Goal: Information Seeking & Learning: Learn about a topic

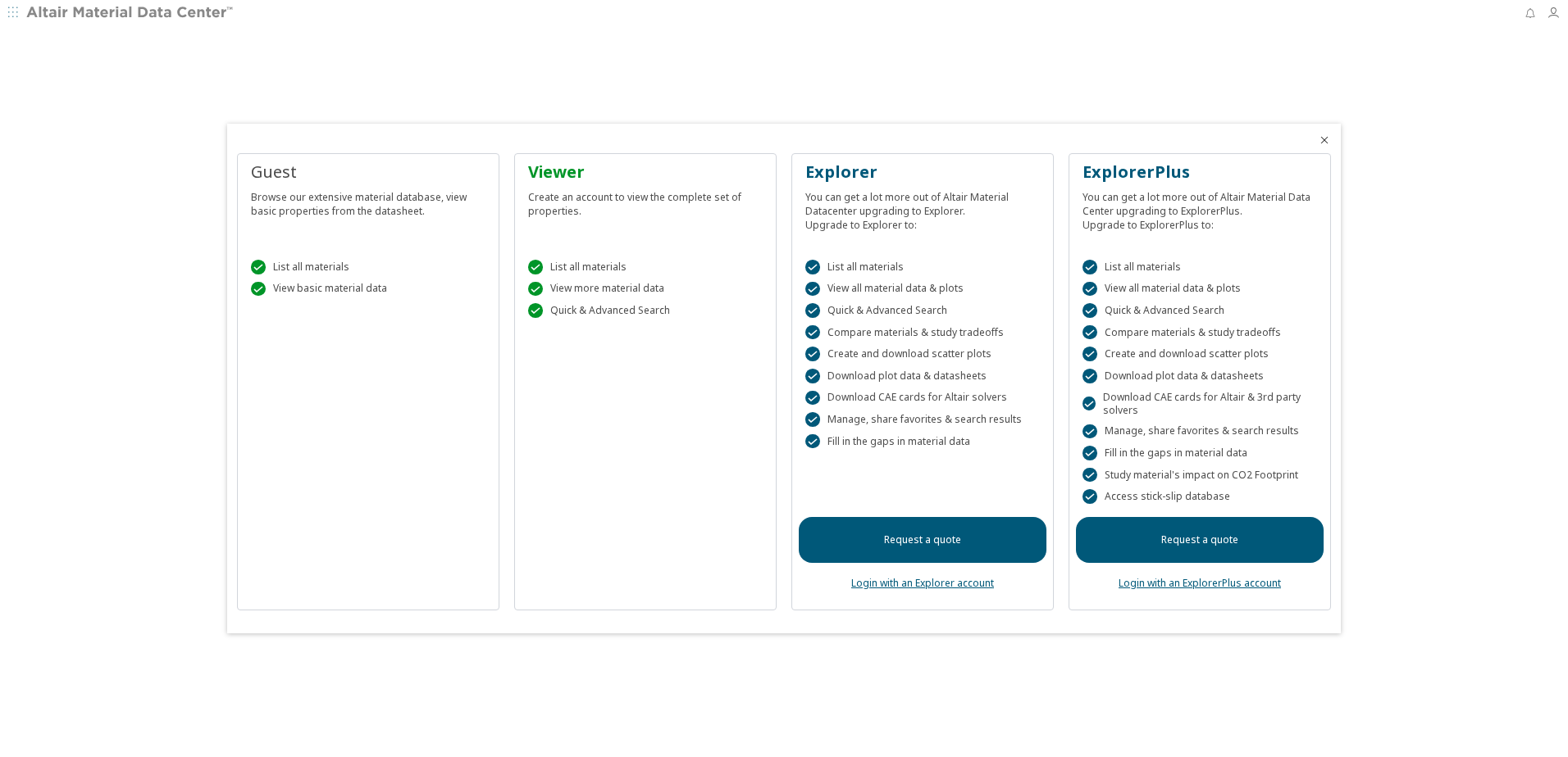
click at [9, 5] on div at bounding box center [784, 378] width 1568 height 757
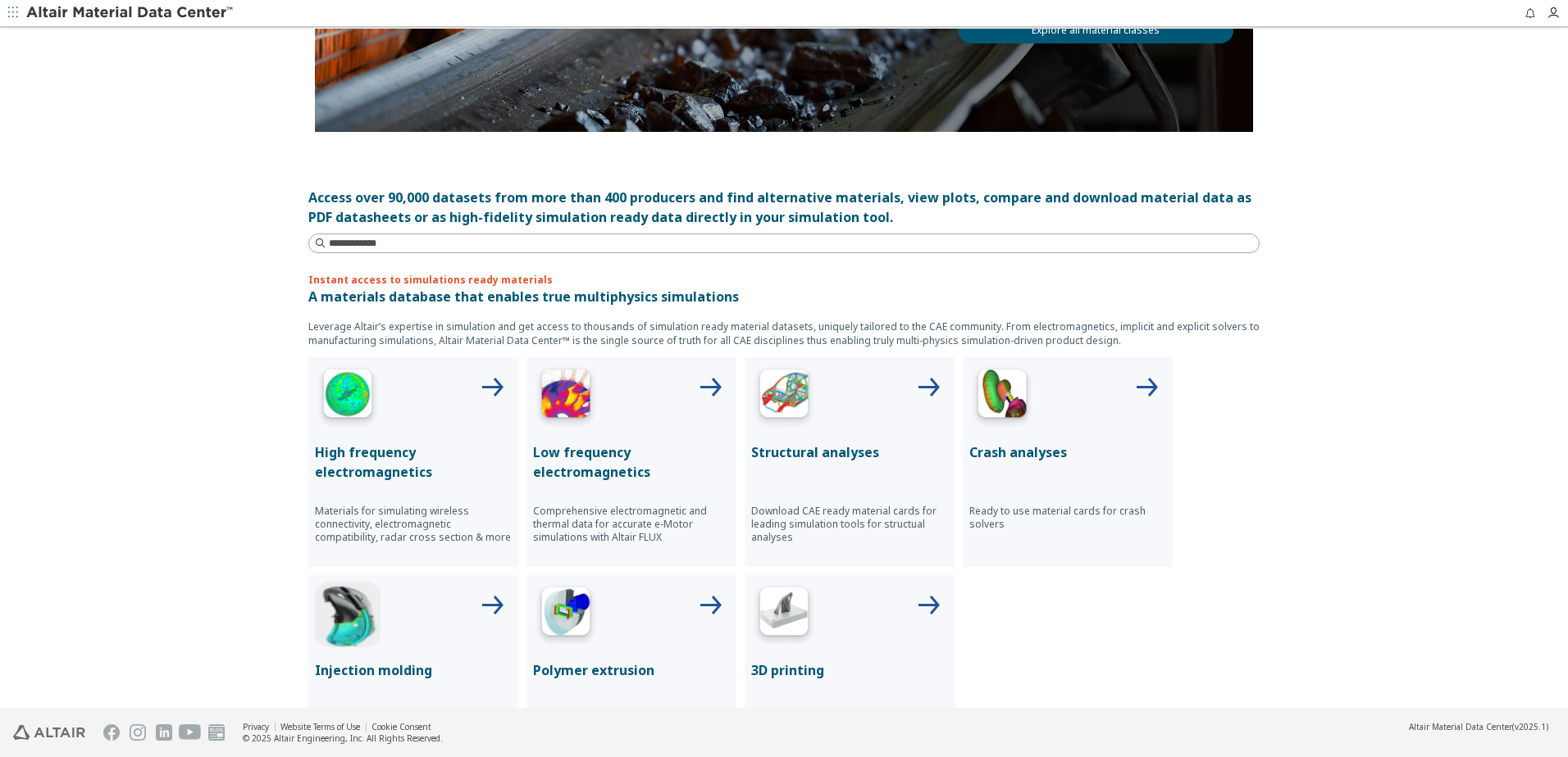
scroll to position [328, 0]
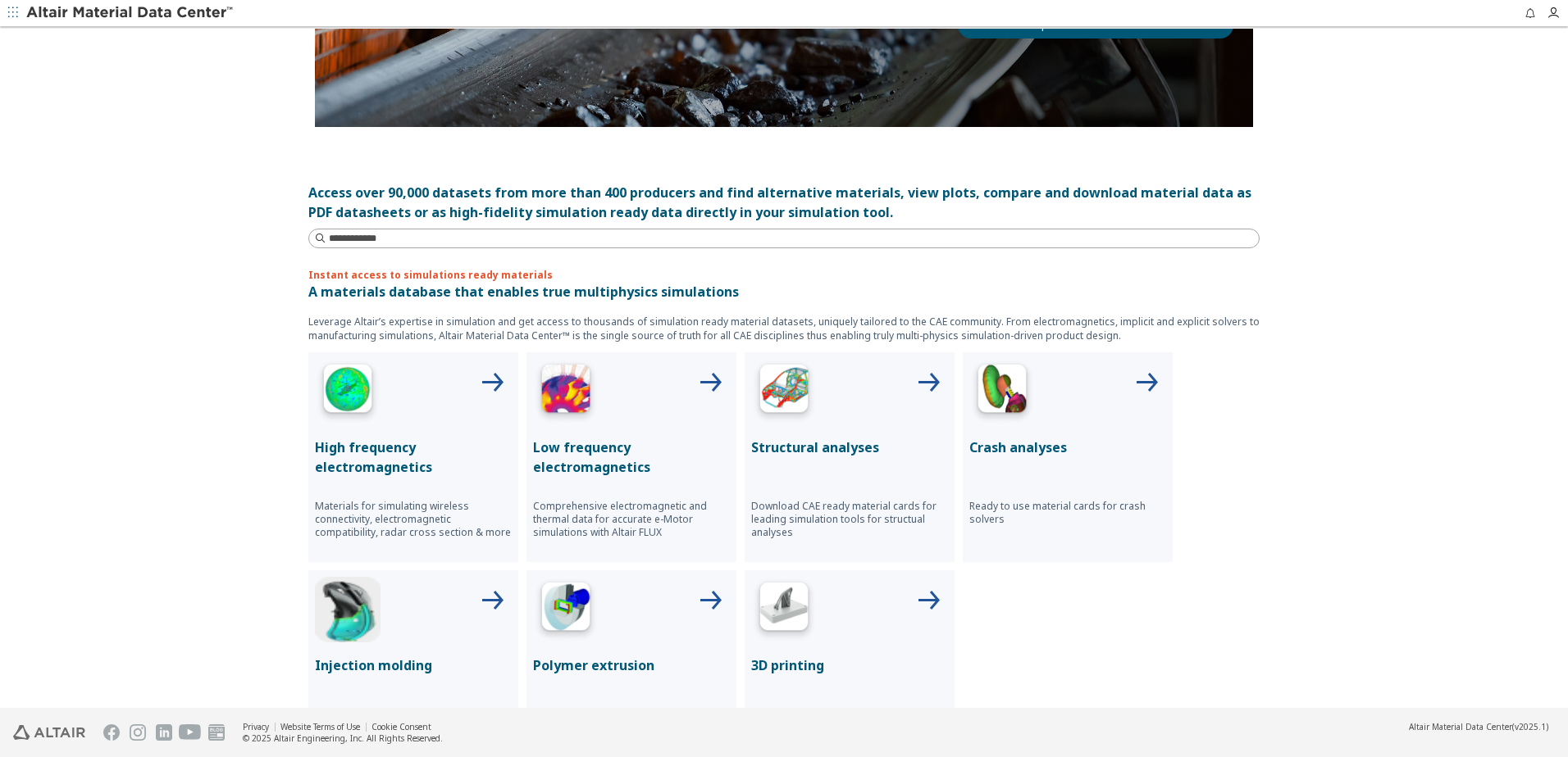
click at [835, 447] on p "Structural analyses" at bounding box center [849, 448] width 196 height 20
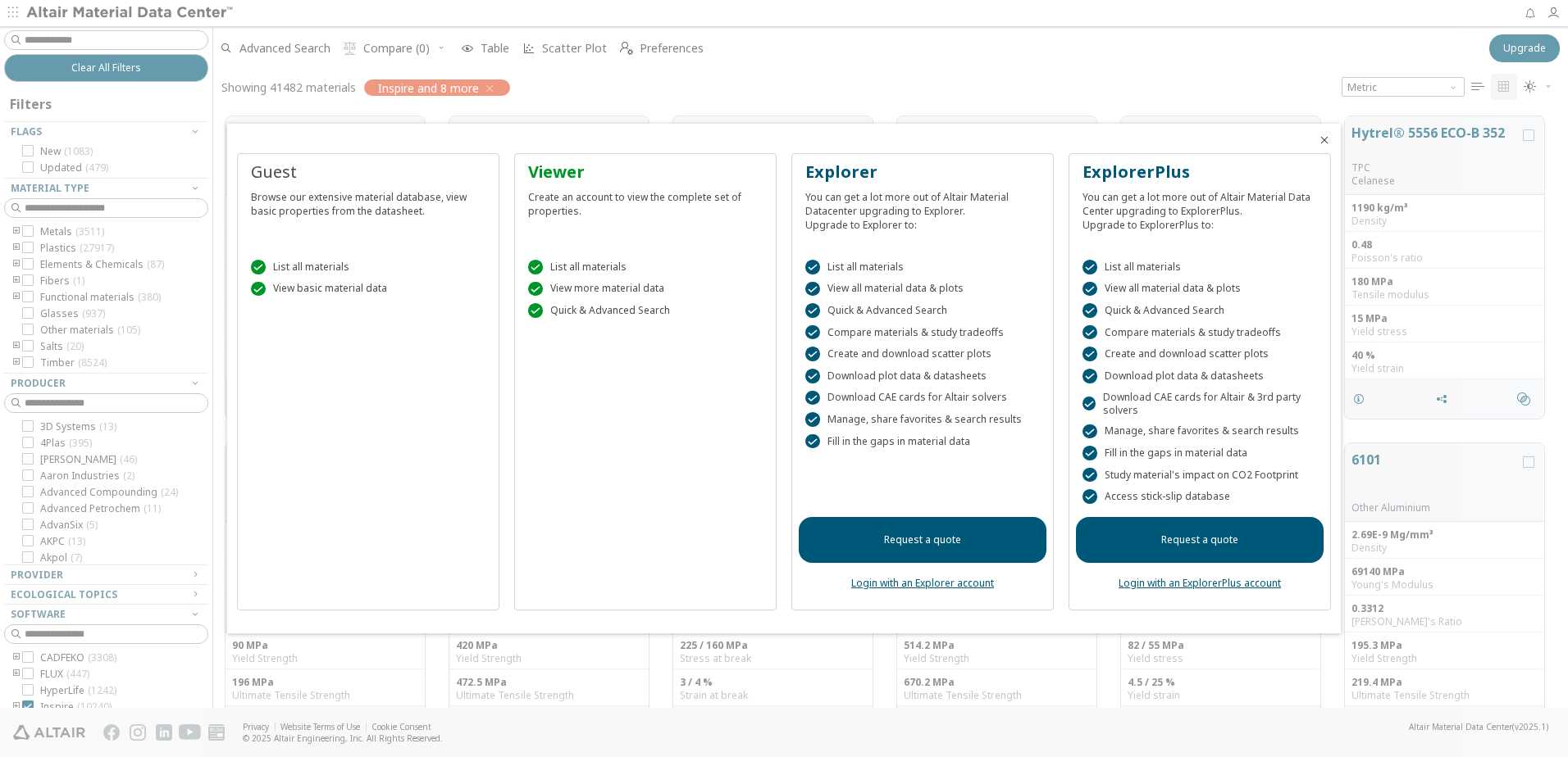
scroll to position [592, 1342]
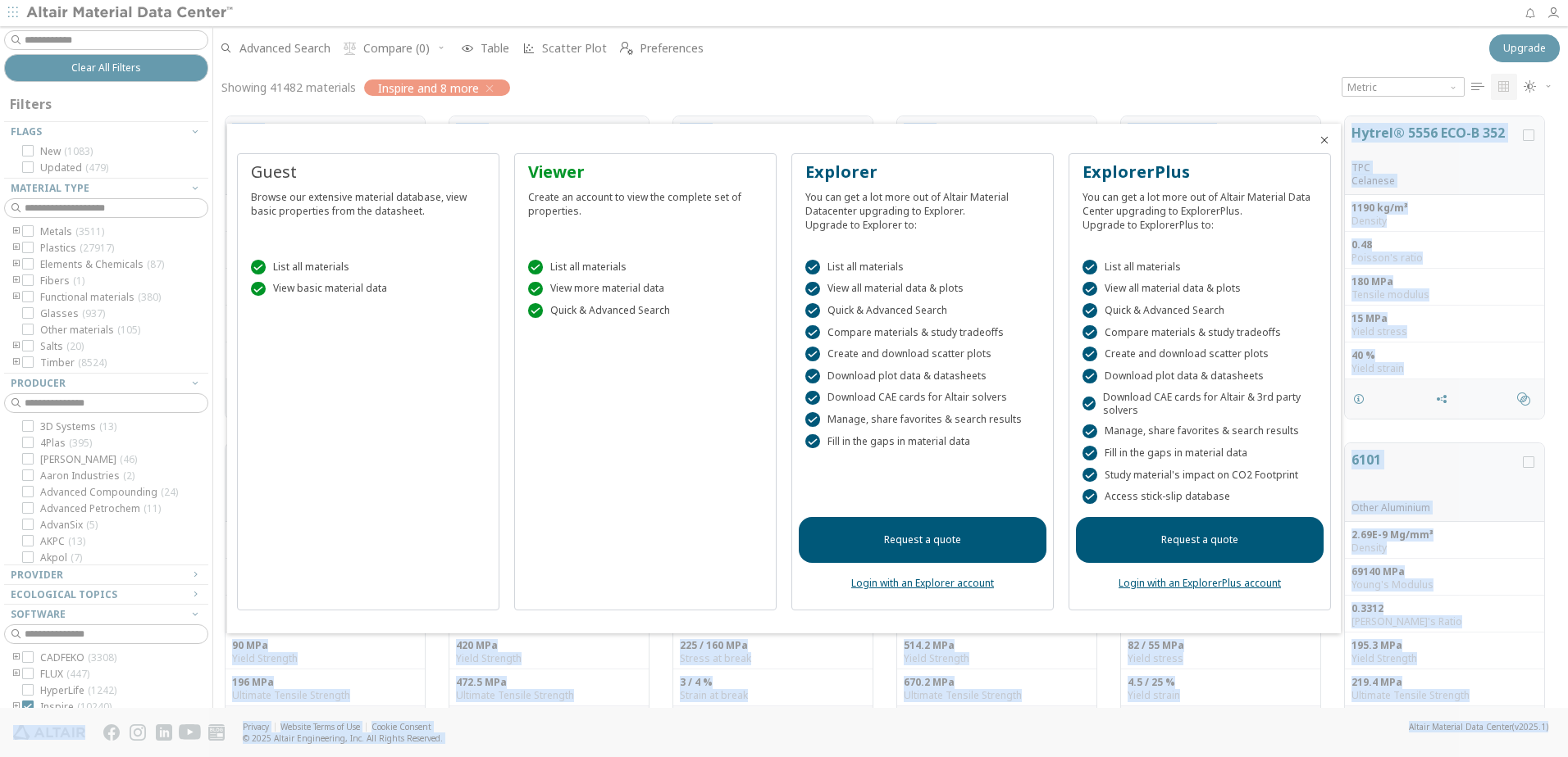
drag, startPoint x: 1566, startPoint y: 148, endPoint x: 1570, endPoint y: 196, distance: 48.2
click at [1567, 196] on html "Feedback Clear All Filters Filters Flags New ( 1083 ) Updated ( 479 ) Material …" at bounding box center [784, 378] width 1568 height 757
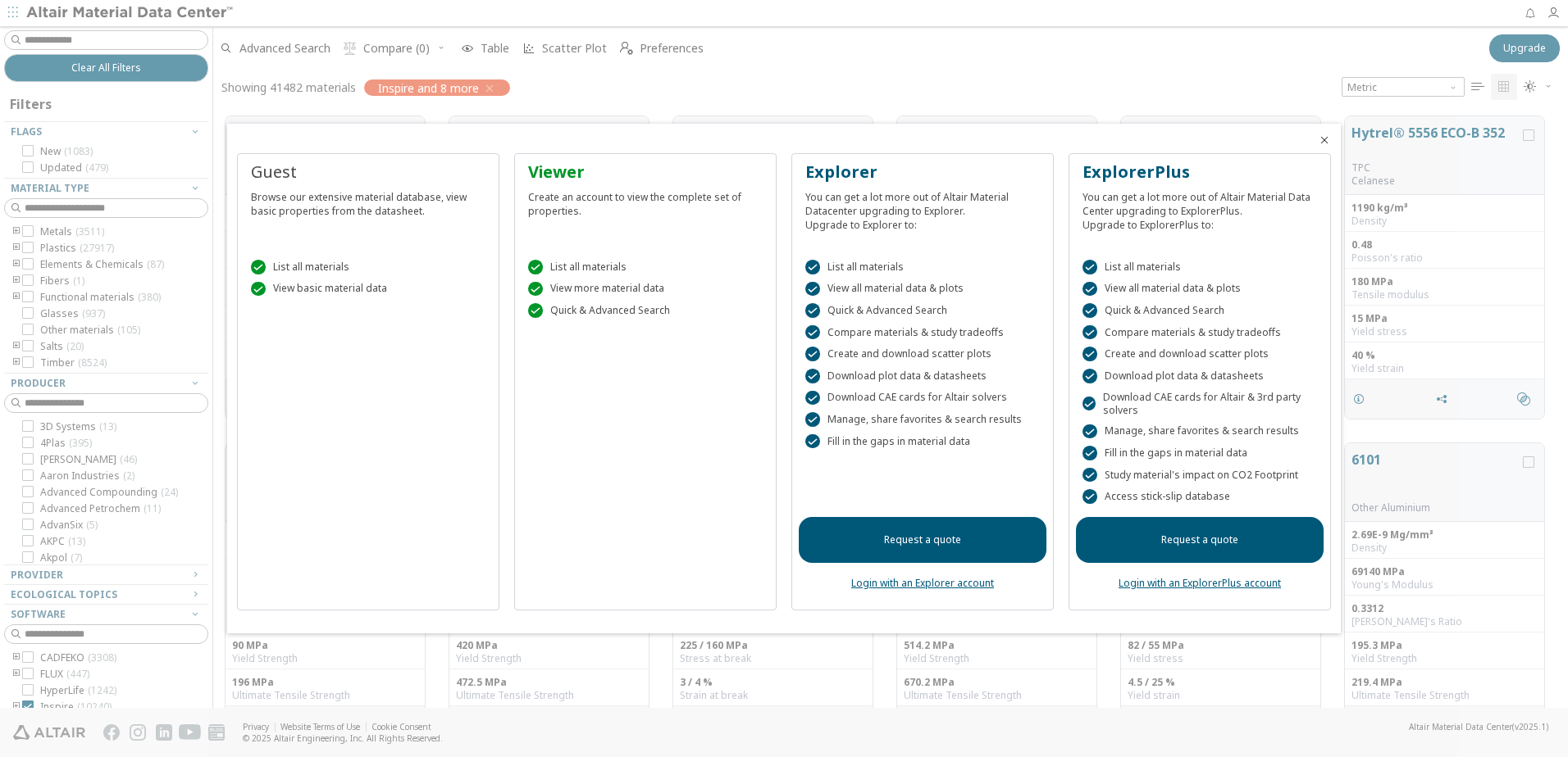
click at [558, 443] on div "Viewer Create an account to view the complete set of properties.  List all mat…" at bounding box center [644, 381] width 262 height 458
click at [594, 148] on div "Guest Browse our extensive material database, view basic properties from the da…" at bounding box center [784, 388] width 1114 height 490
click at [607, 237] on div "Viewer Create an account to view the complete set of properties." at bounding box center [645, 200] width 248 height 79
click at [76, 445] on div at bounding box center [784, 378] width 1568 height 757
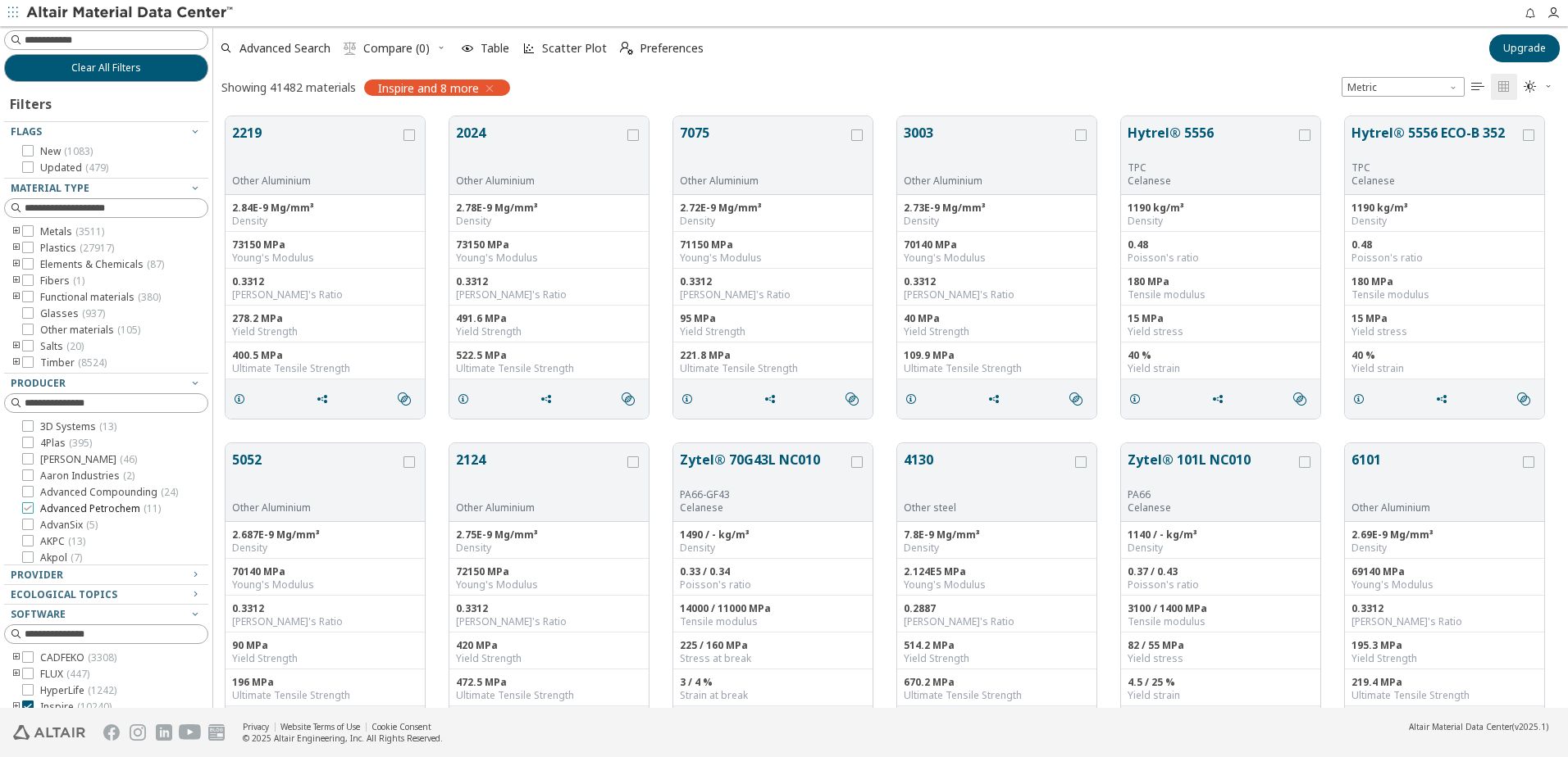
click at [83, 502] on span "Advanced Petrochem ( 11 )" at bounding box center [100, 508] width 121 height 13
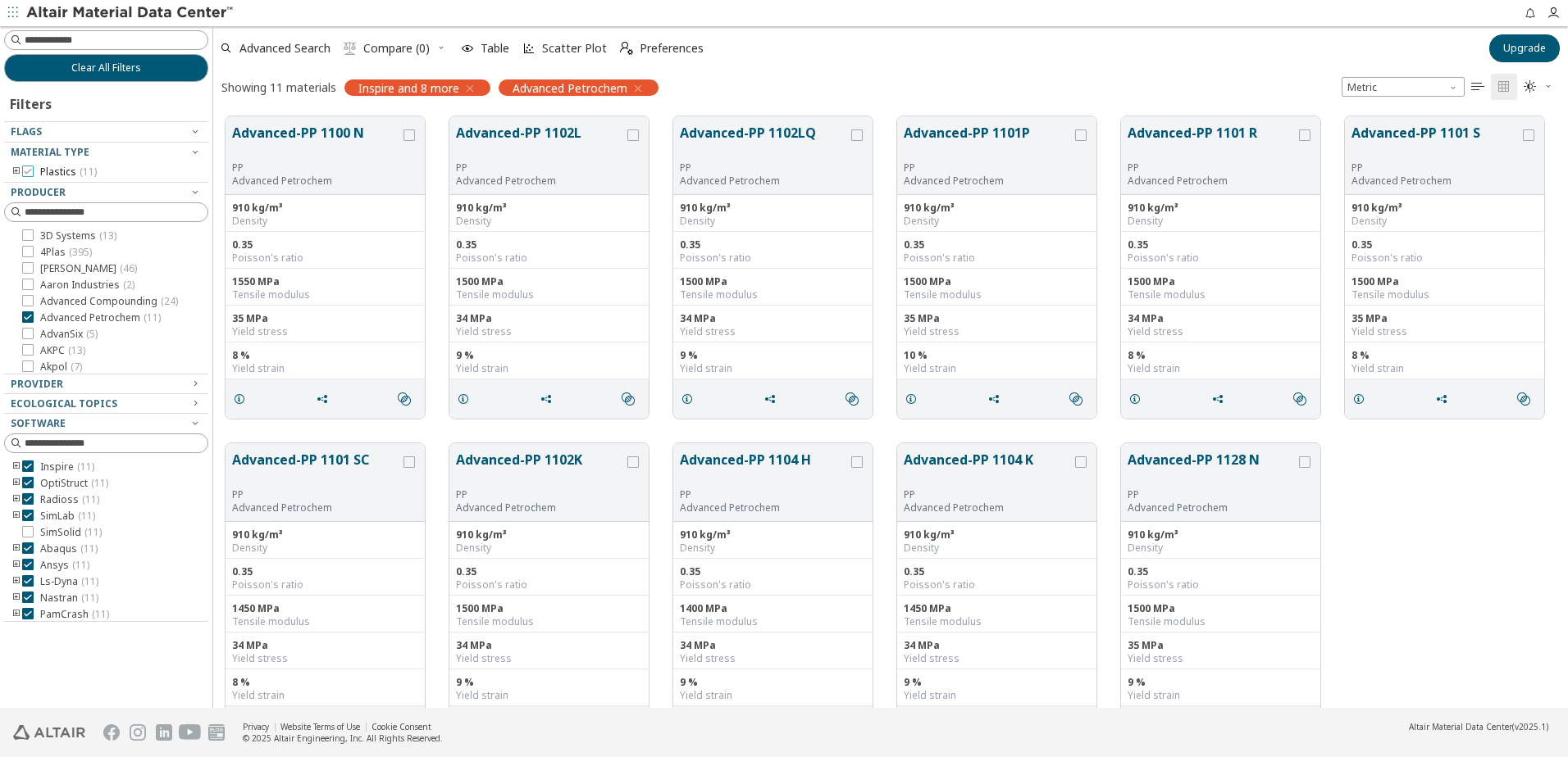
click at [32, 166] on icon at bounding box center [28, 171] width 12 height 12
click at [27, 322] on div at bounding box center [28, 317] width 12 height 12
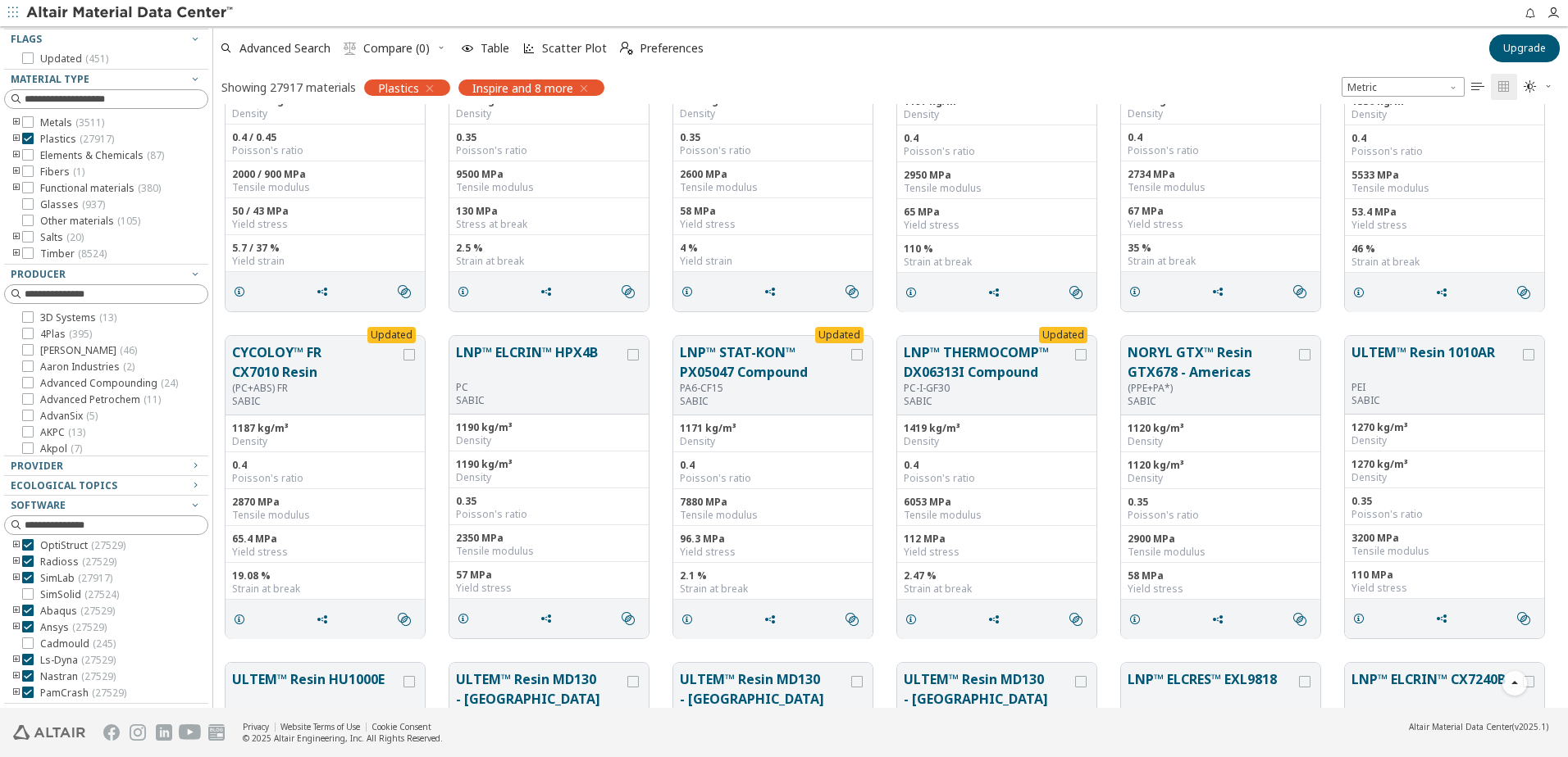
scroll to position [5982, 0]
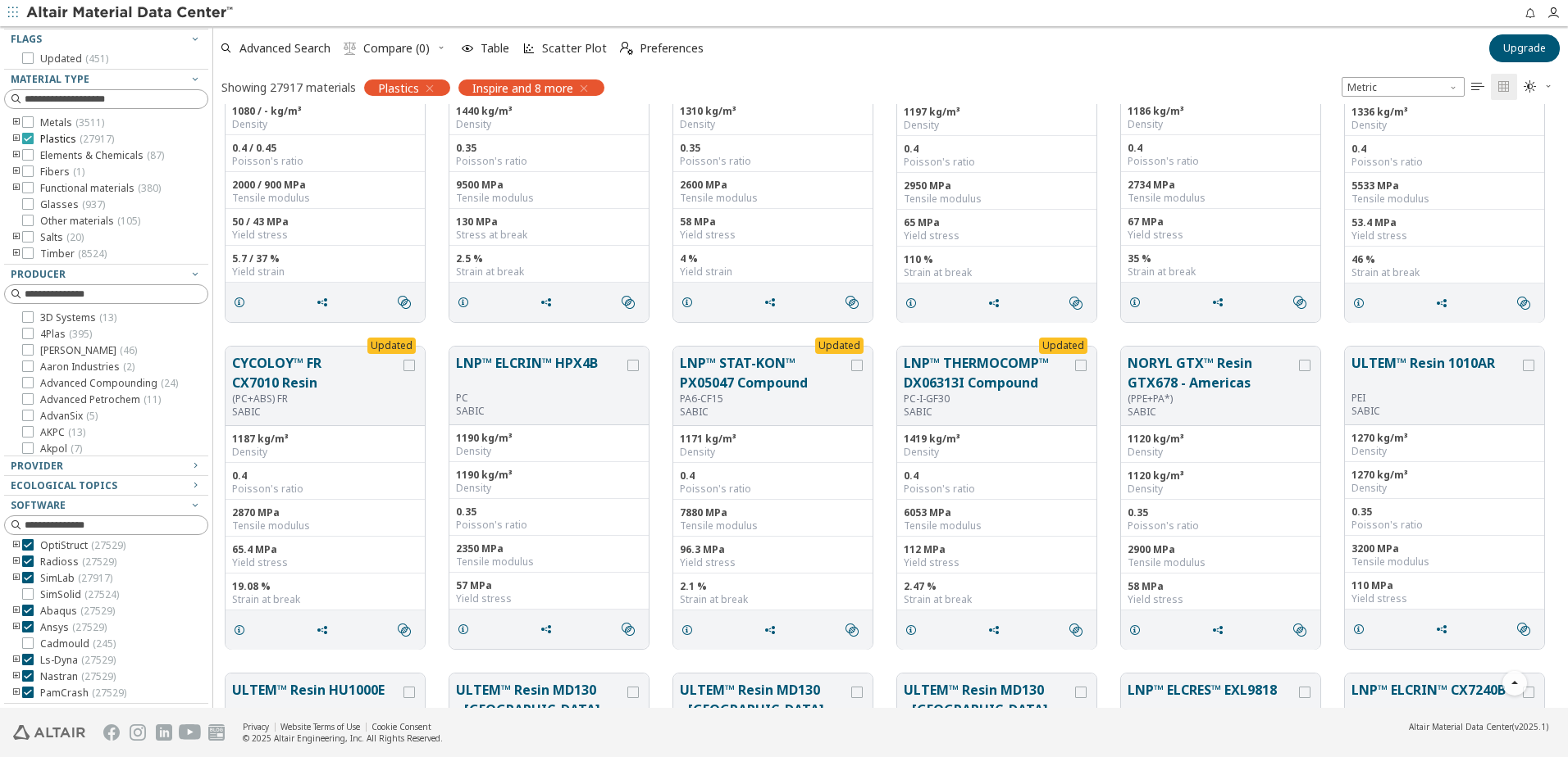
click at [28, 139] on icon at bounding box center [28, 138] width 12 height 12
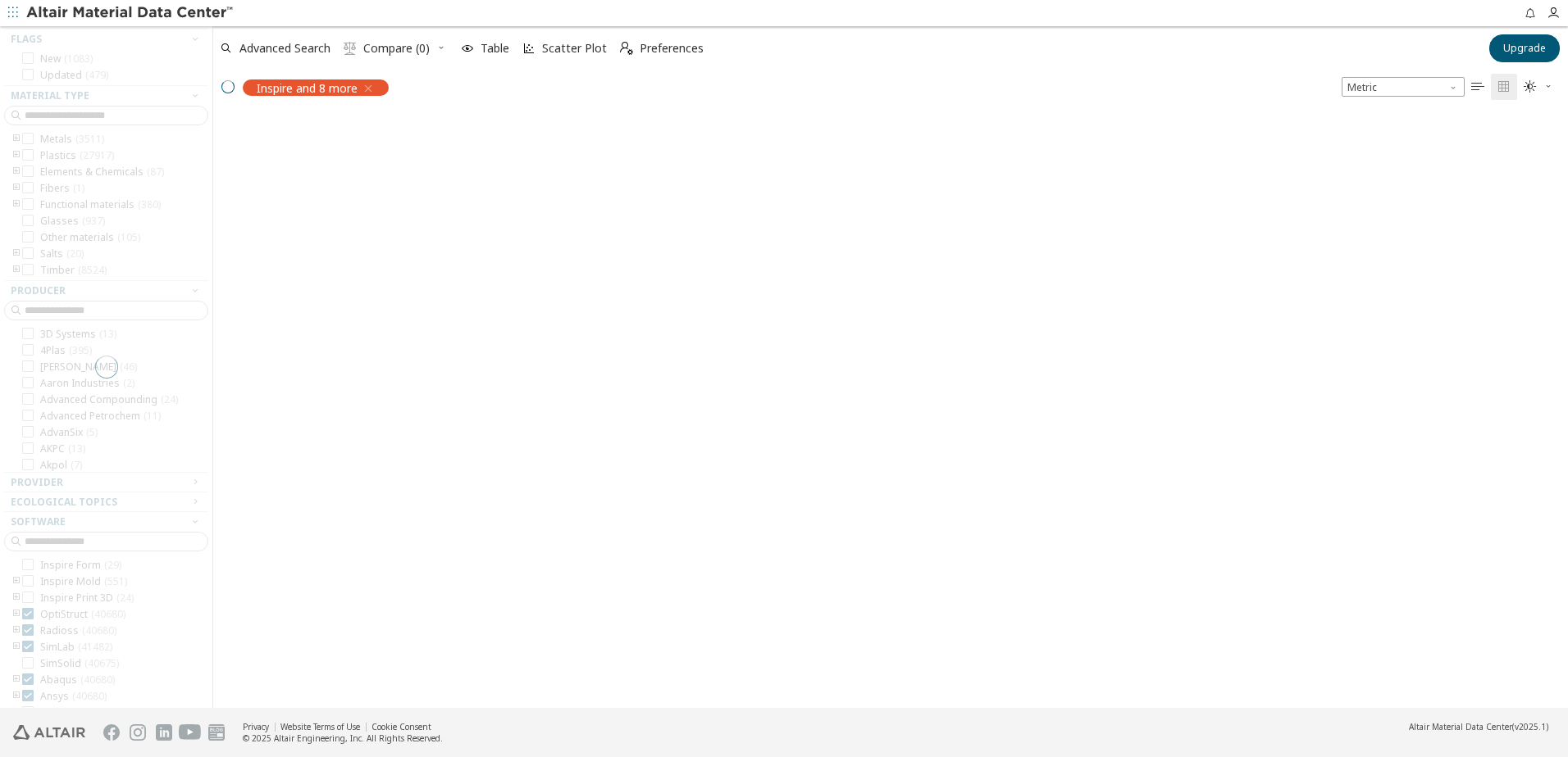
scroll to position [147, 0]
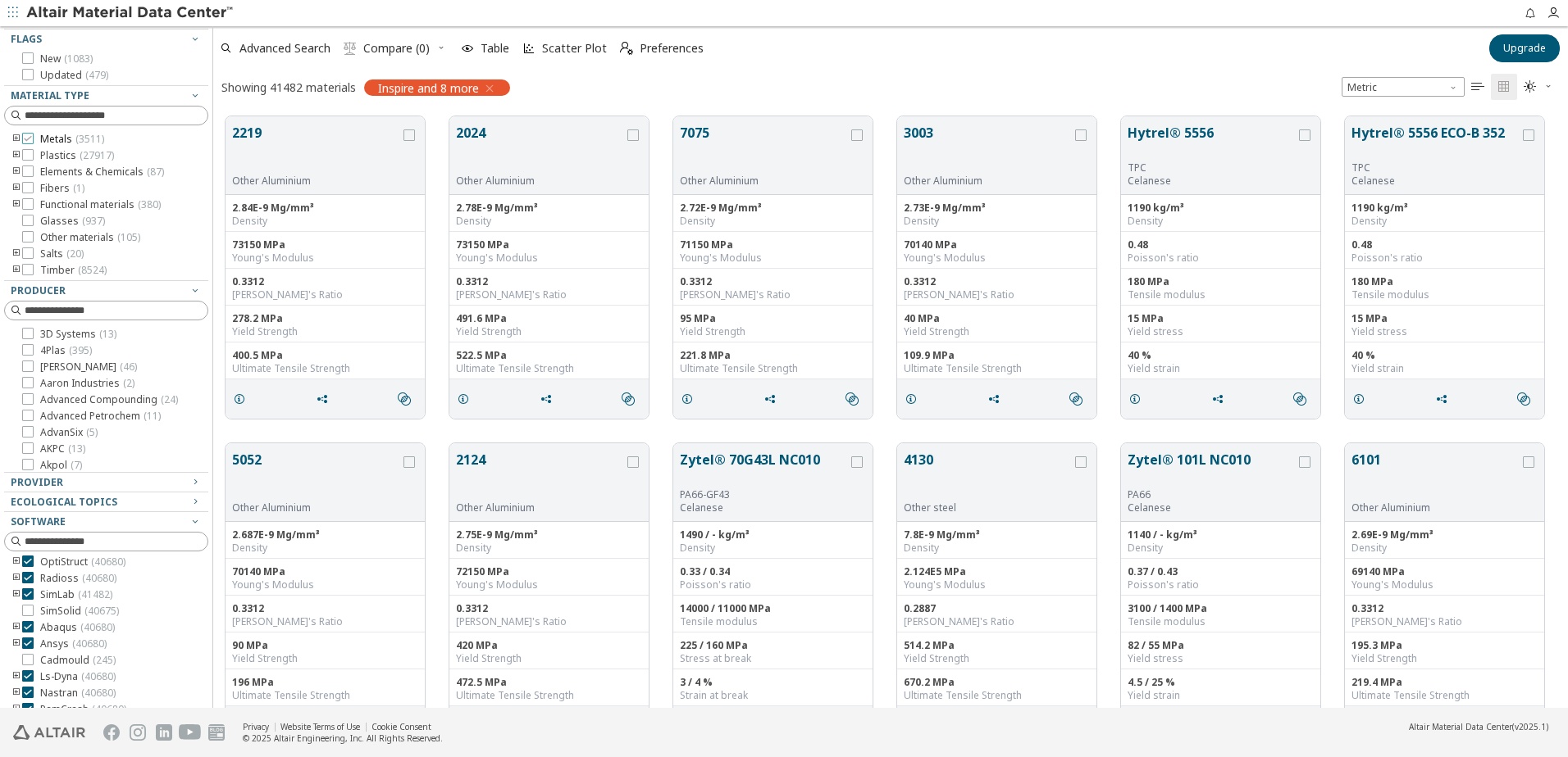
click at [29, 140] on icon at bounding box center [28, 138] width 12 height 12
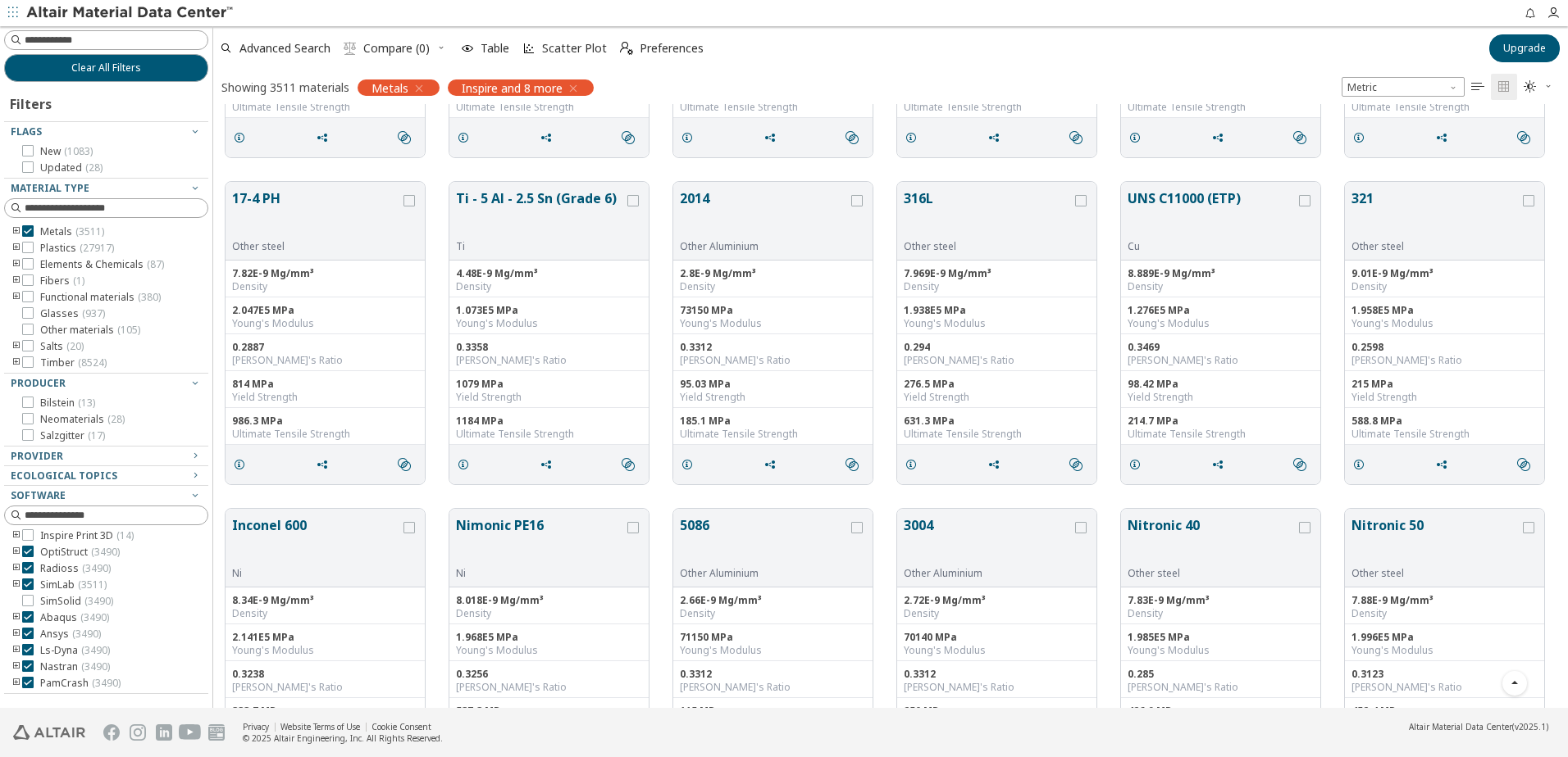
scroll to position [1393, 0]
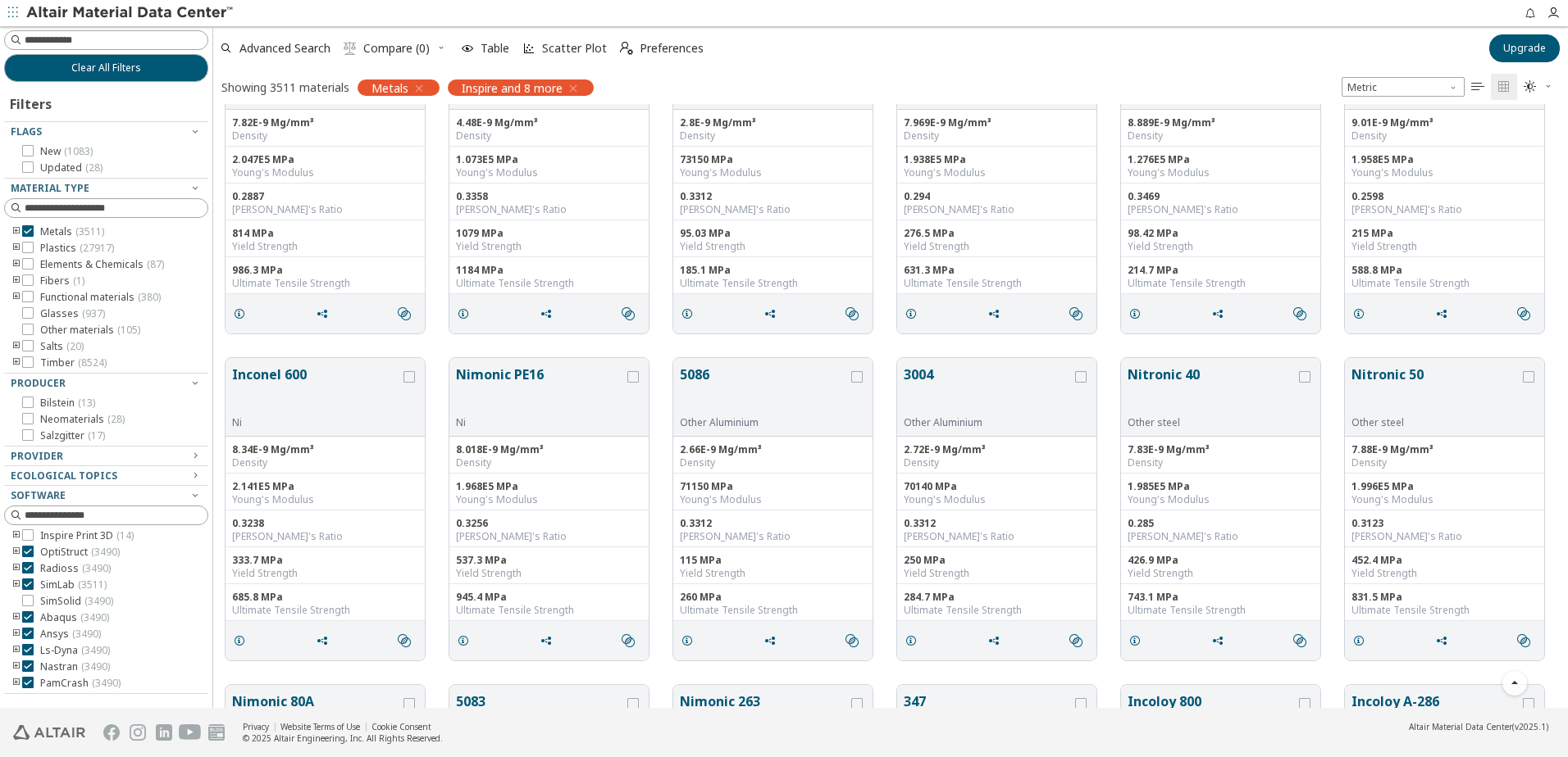
click at [12, 227] on icon "toogle group" at bounding box center [16, 232] width 12 height 13
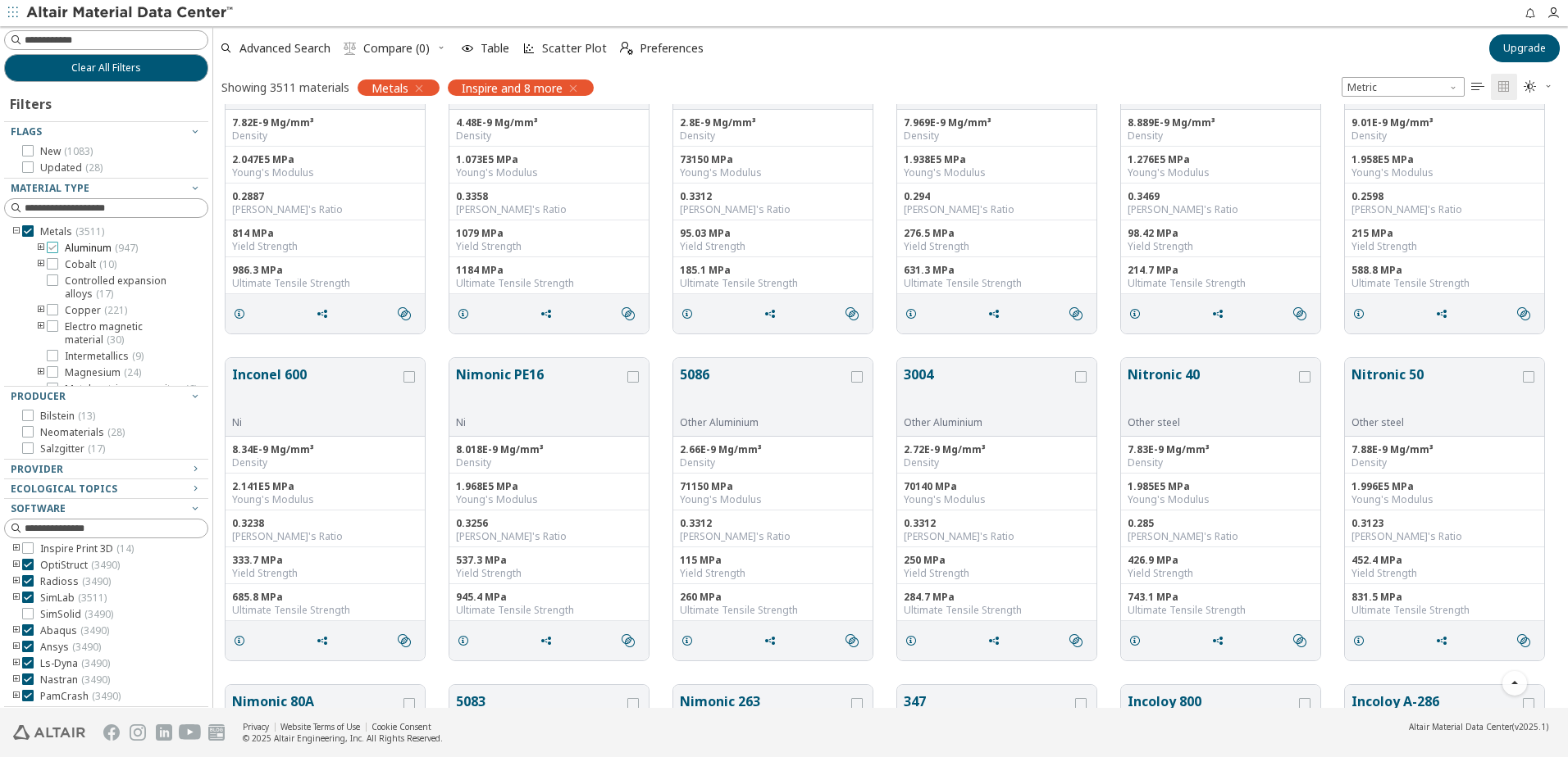
click at [47, 248] on icon at bounding box center [52, 247] width 12 height 12
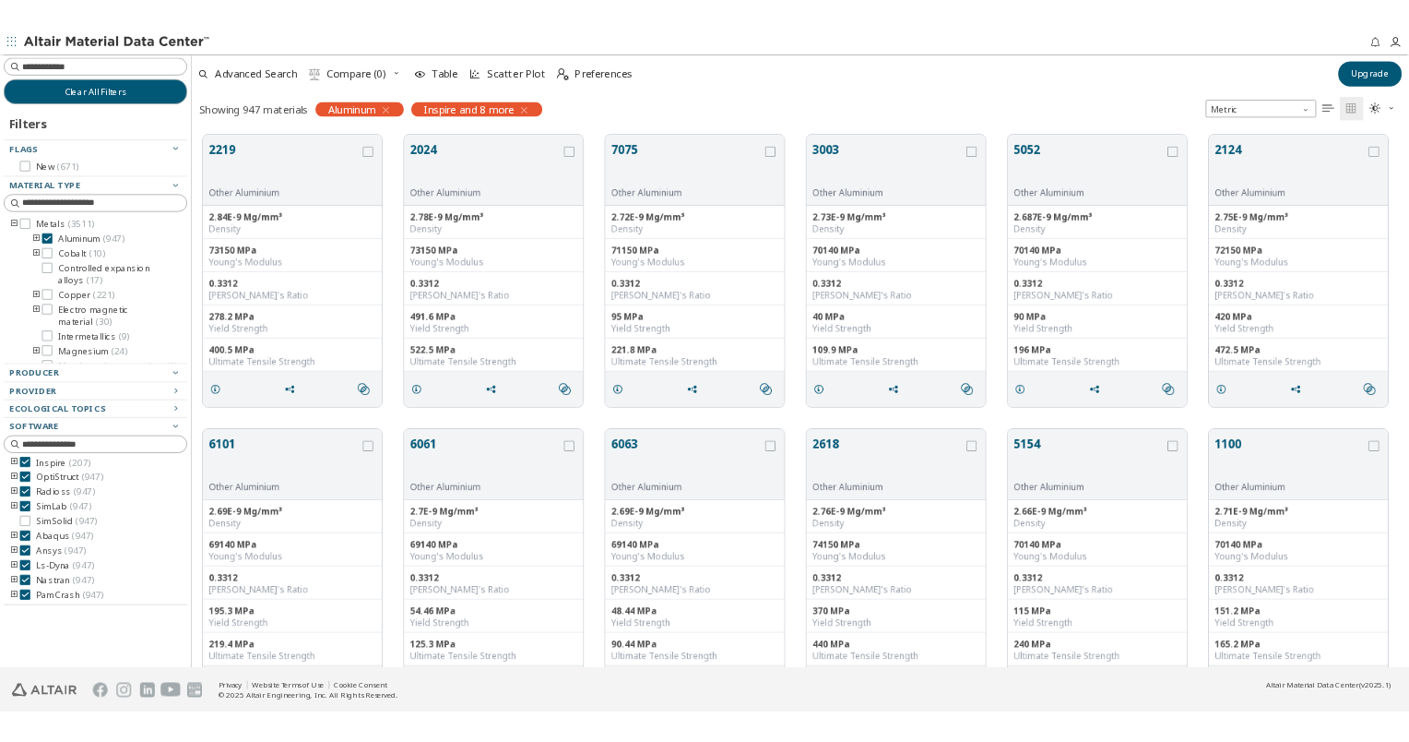
scroll to position [22, 0]
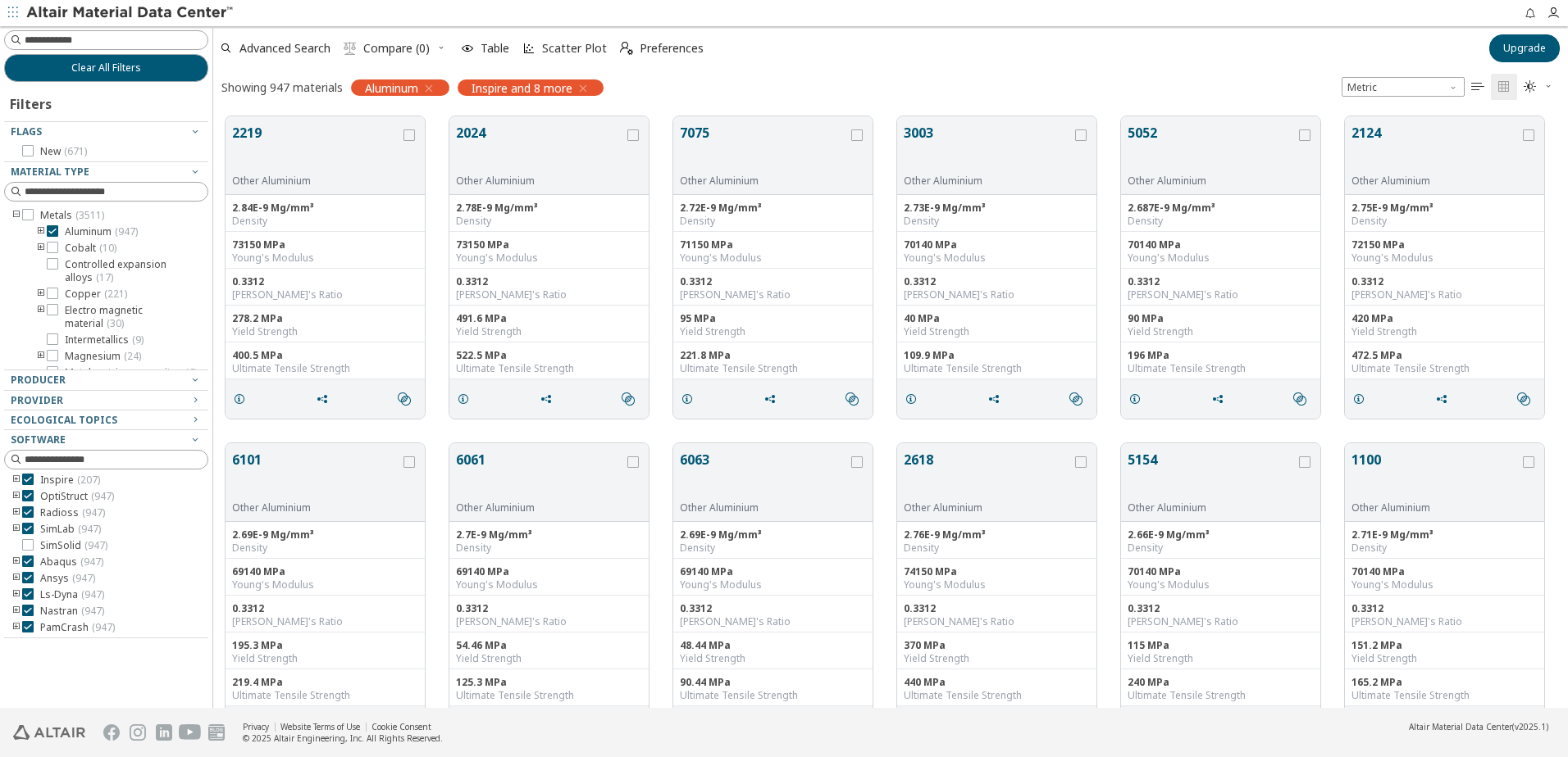
click at [39, 225] on div "Metals ( 3511 ) Aluminum ( 947 ) Cobalt ( 10 ) Controlled expansion alloys ( 17…" at bounding box center [107, 397] width 204 height 377
click at [40, 234] on icon "toogle group" at bounding box center [41, 232] width 12 height 13
click at [76, 332] on icon at bounding box center [76, 329] width 12 height 12
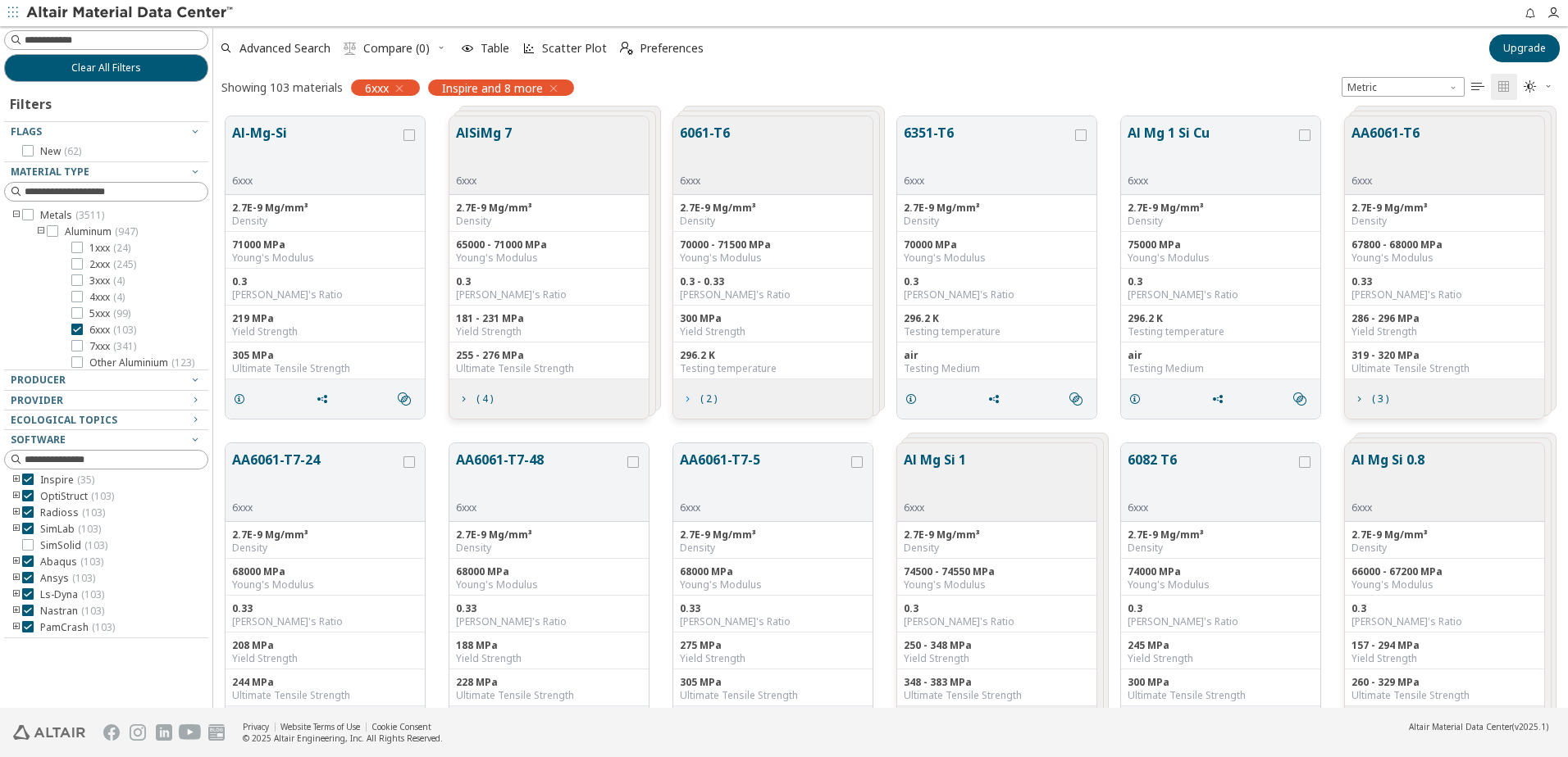
click at [690, 399] on icon "grid" at bounding box center [687, 399] width 13 height 13
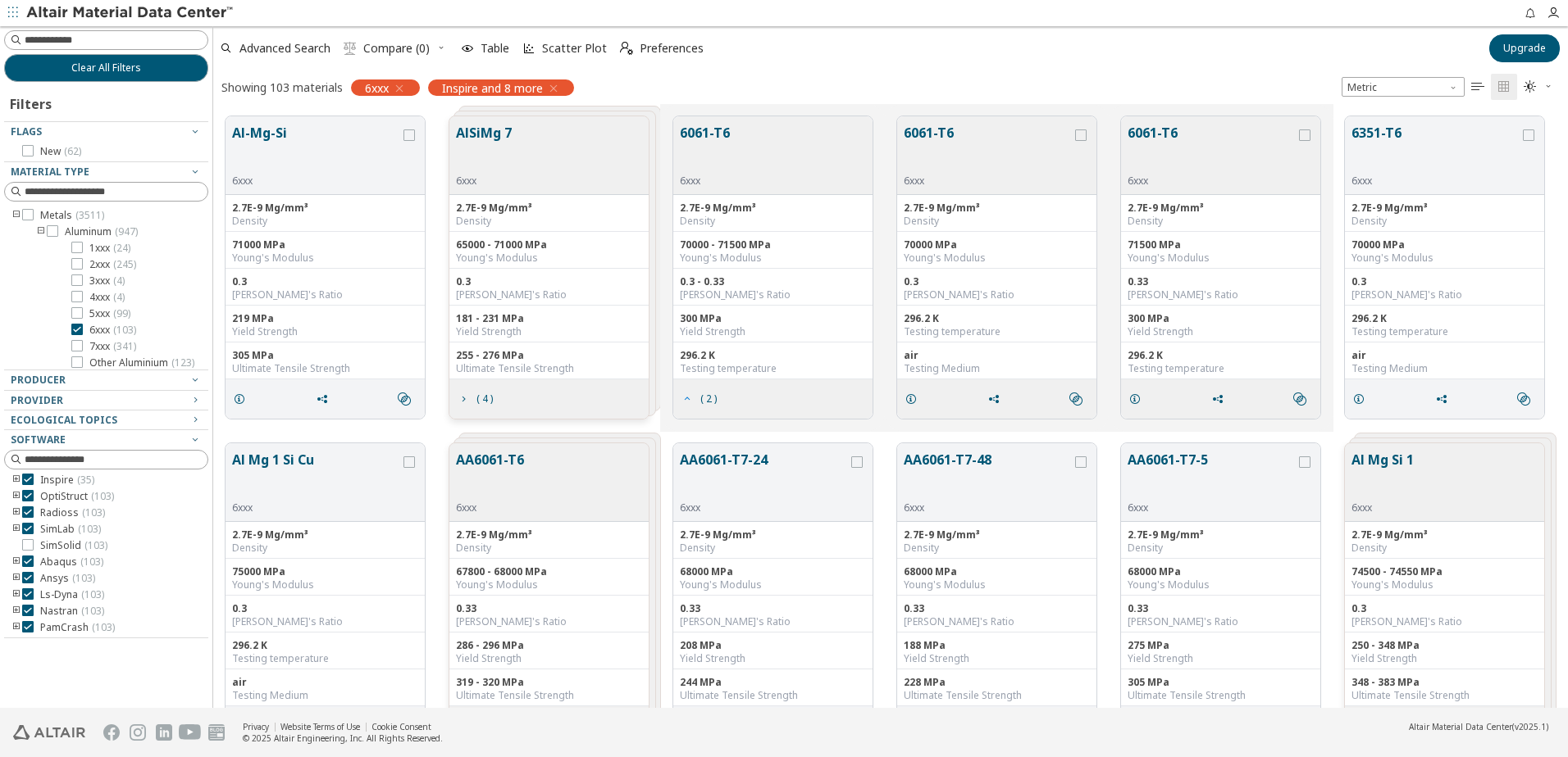
click at [684, 395] on icon "grid" at bounding box center [687, 399] width 13 height 13
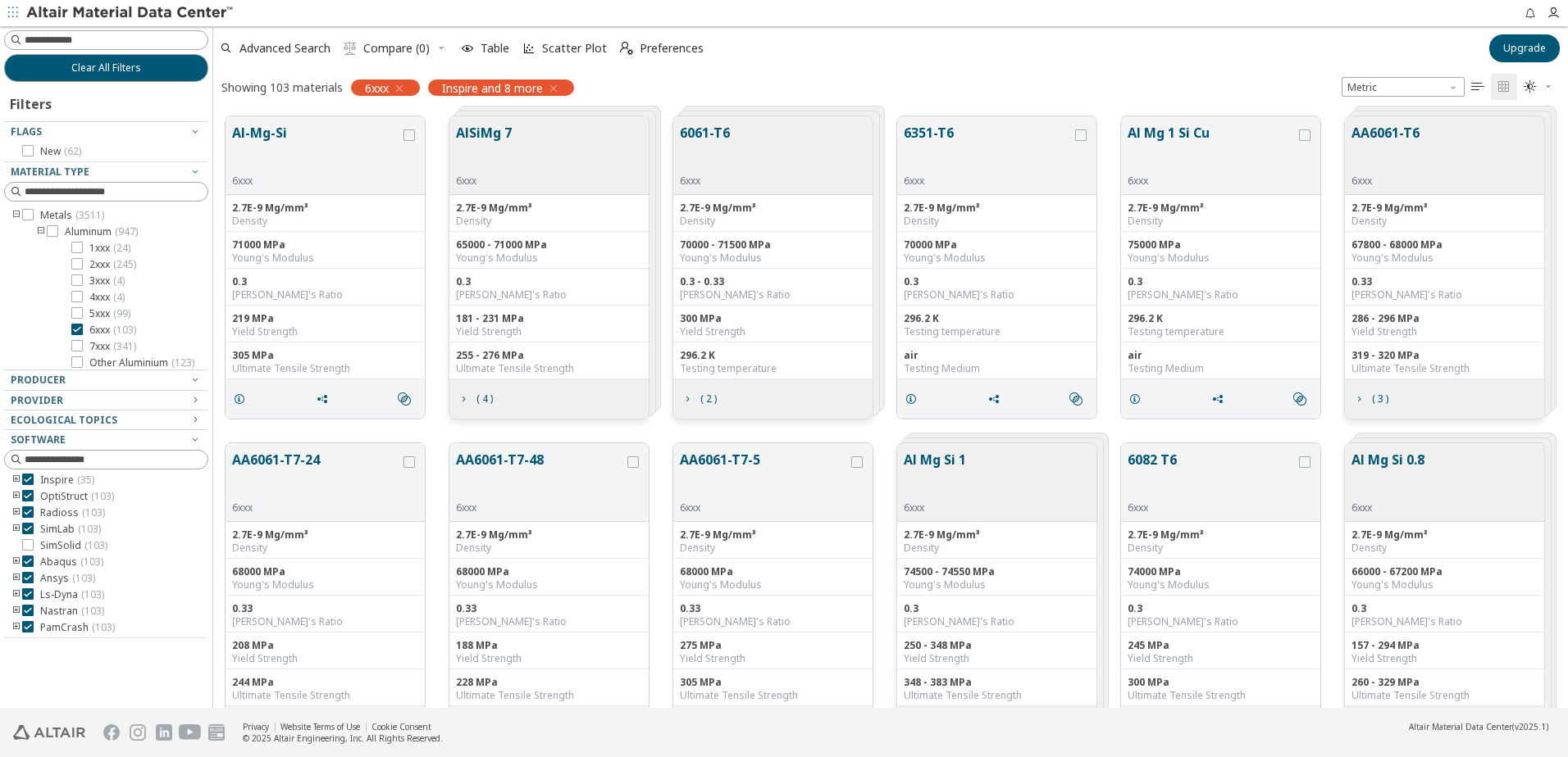
click at [758, 392] on div "( 2 )" at bounding box center [772, 399] width 199 height 39
click at [789, 243] on div "70000 - 71500 MPa" at bounding box center [772, 244] width 186 height 13
click at [787, 235] on div "70000 - 71500 MPa Young's Modulus" at bounding box center [772, 251] width 199 height 37
click at [710, 402] on span "( 2 )" at bounding box center [708, 399] width 16 height 10
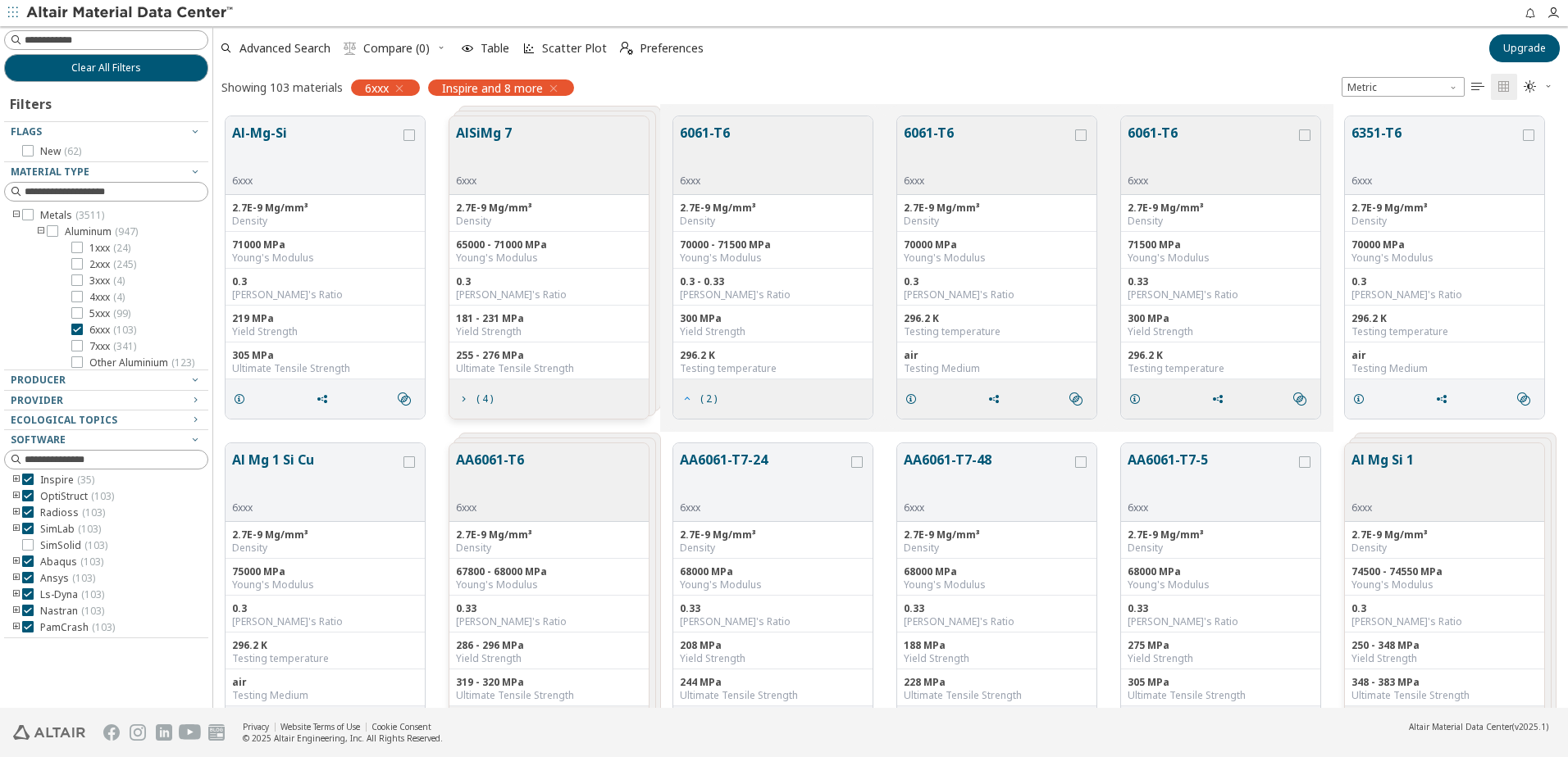
click at [690, 404] on icon "grid" at bounding box center [687, 399] width 13 height 13
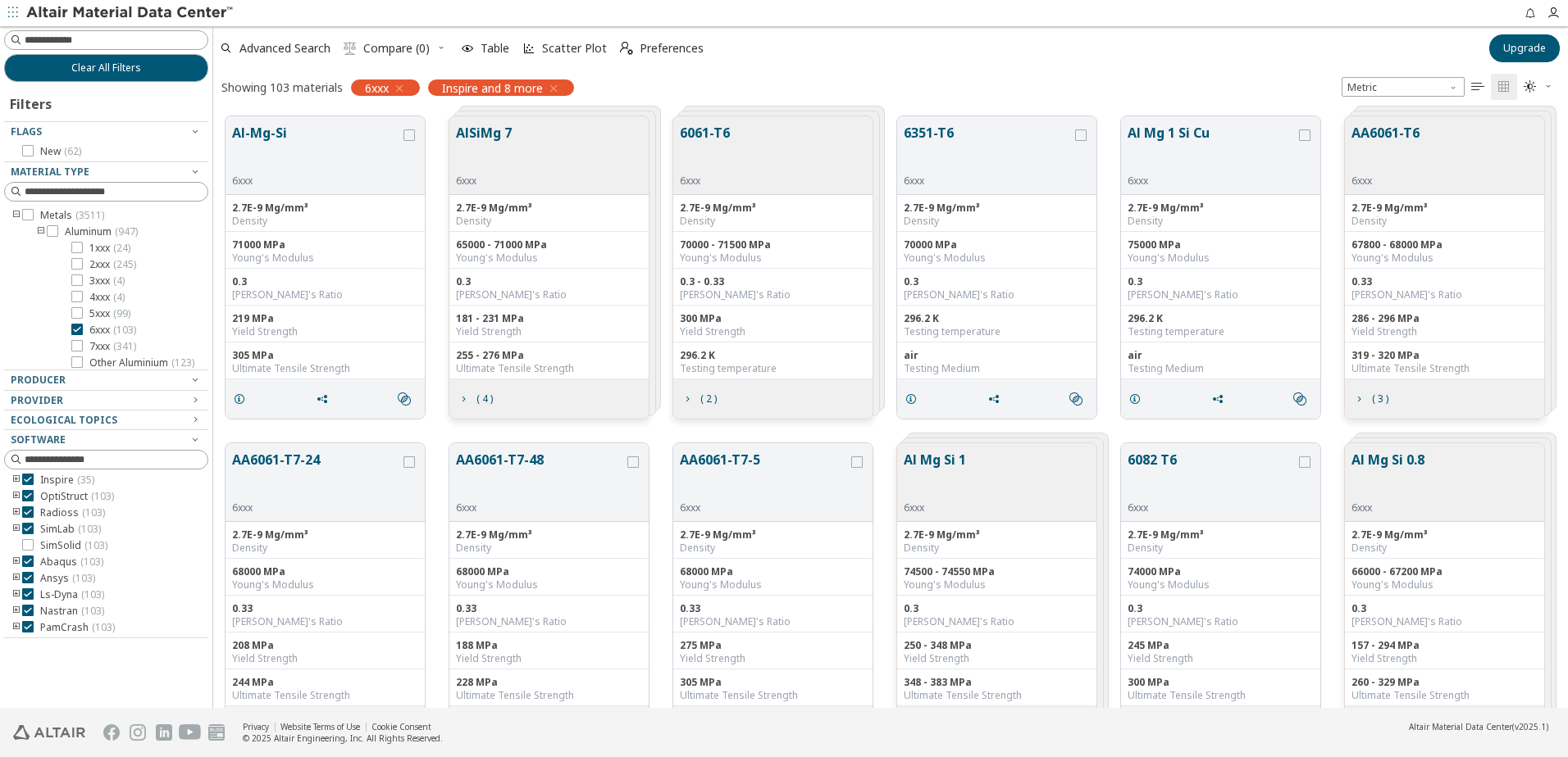
click at [780, 167] on div "6061-T6 6xxx" at bounding box center [772, 155] width 199 height 79
click at [710, 394] on span "( 2 )" at bounding box center [708, 399] width 16 height 10
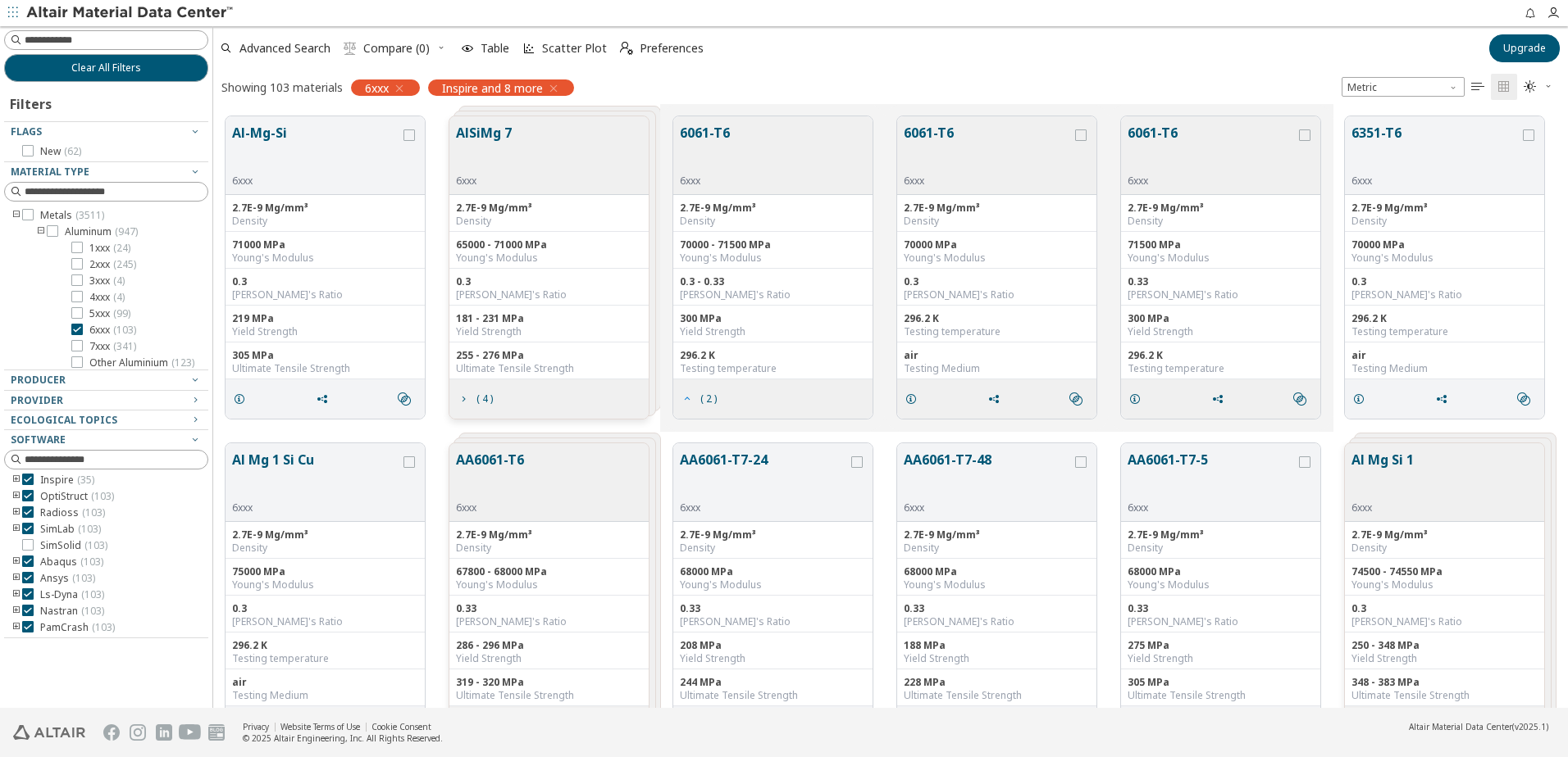
click at [710, 394] on span "( 2 )" at bounding box center [708, 399] width 16 height 10
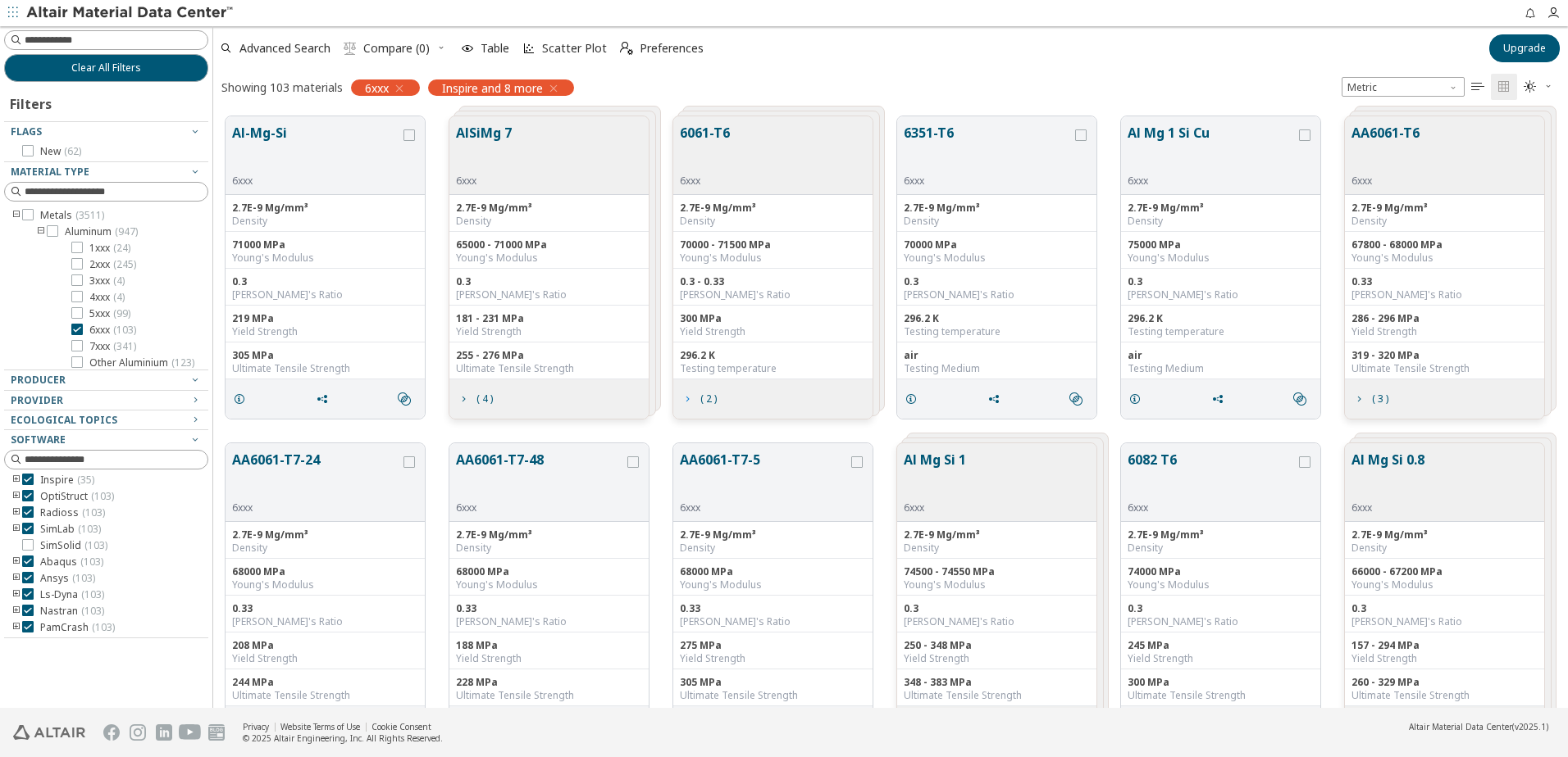
click at [710, 394] on span "( 2 )" at bounding box center [708, 399] width 16 height 10
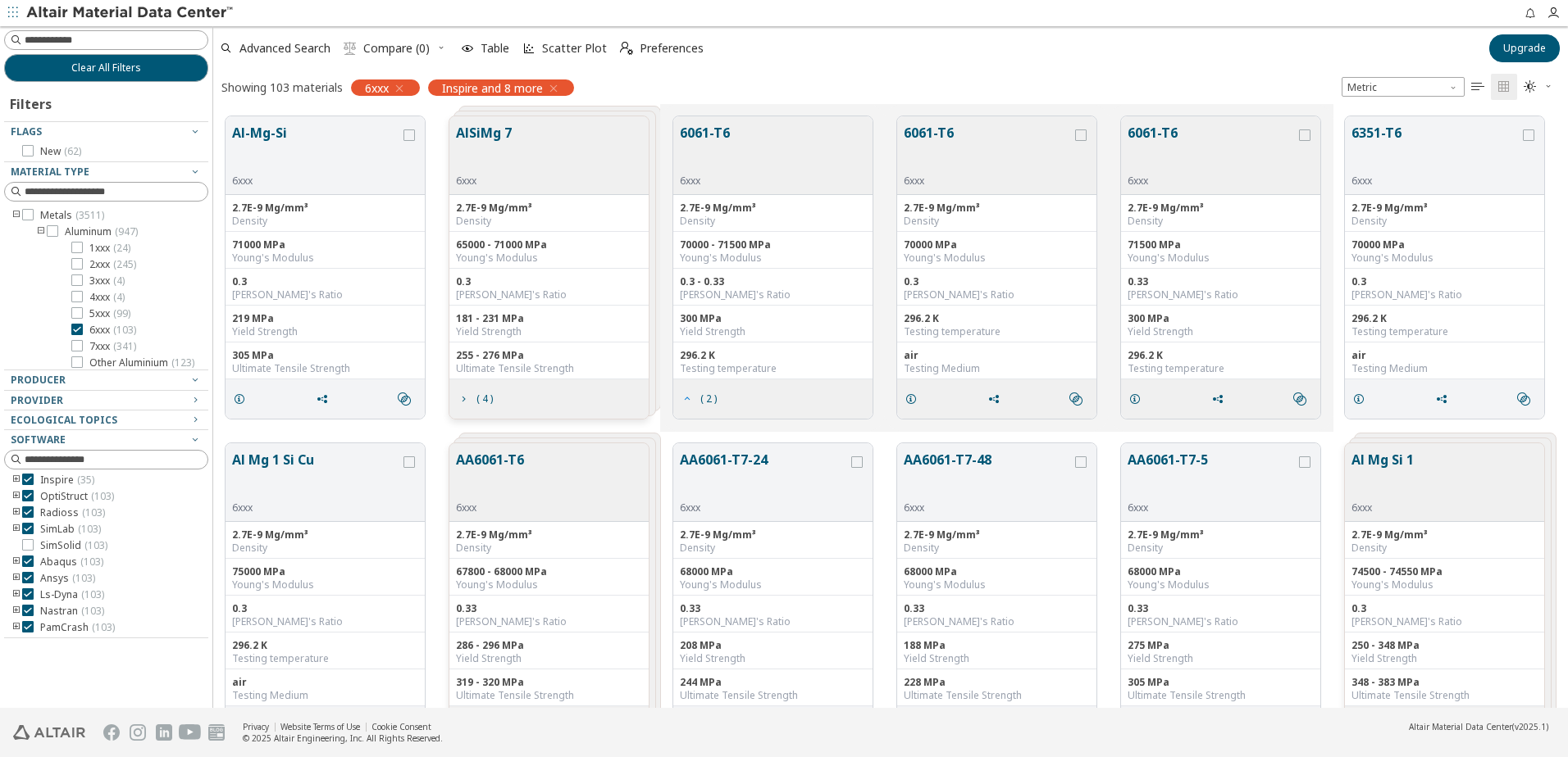
click at [710, 394] on span "( 2 )" at bounding box center [708, 399] width 16 height 10
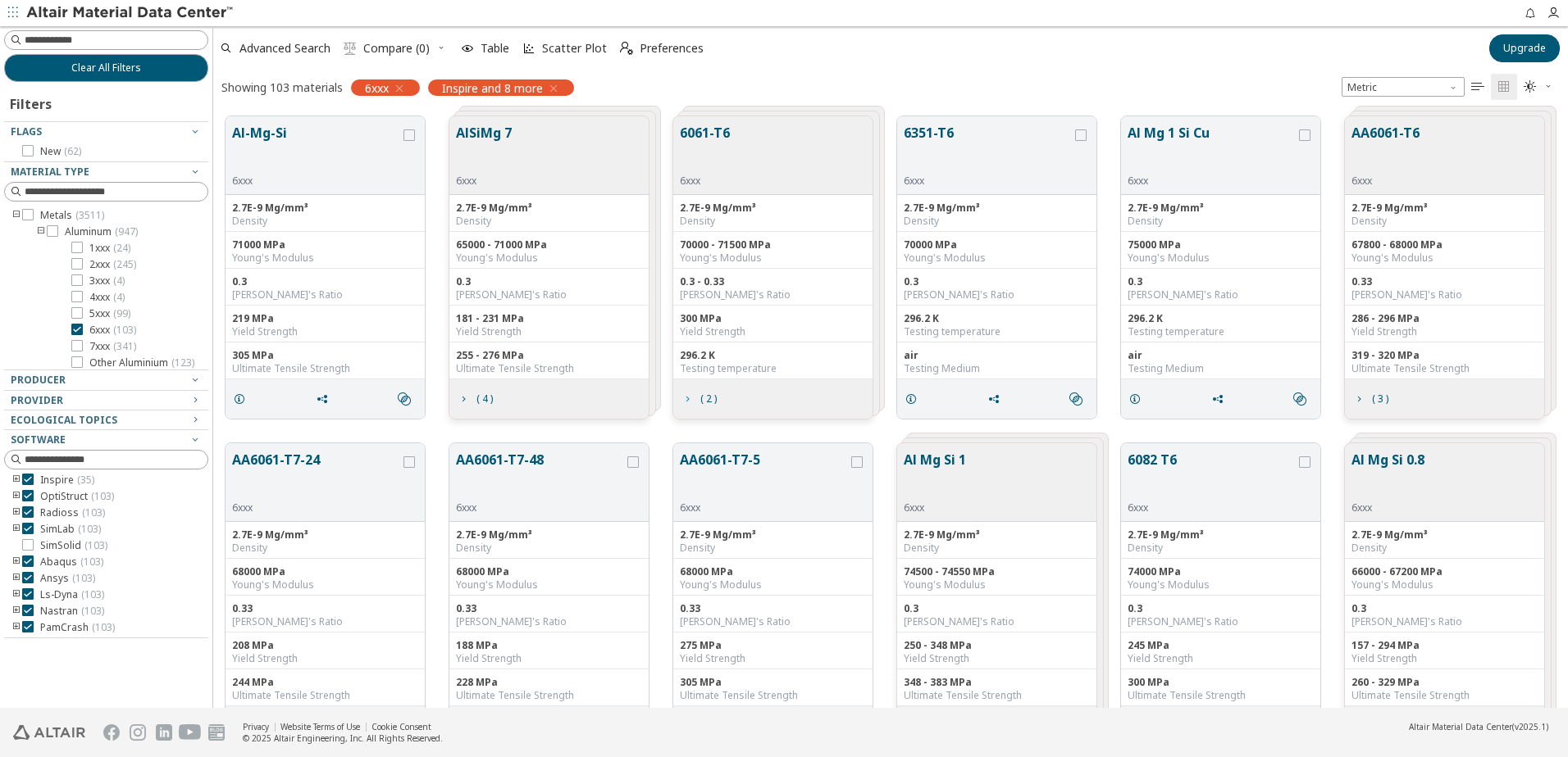
click at [710, 394] on span "( 2 )" at bounding box center [708, 399] width 16 height 10
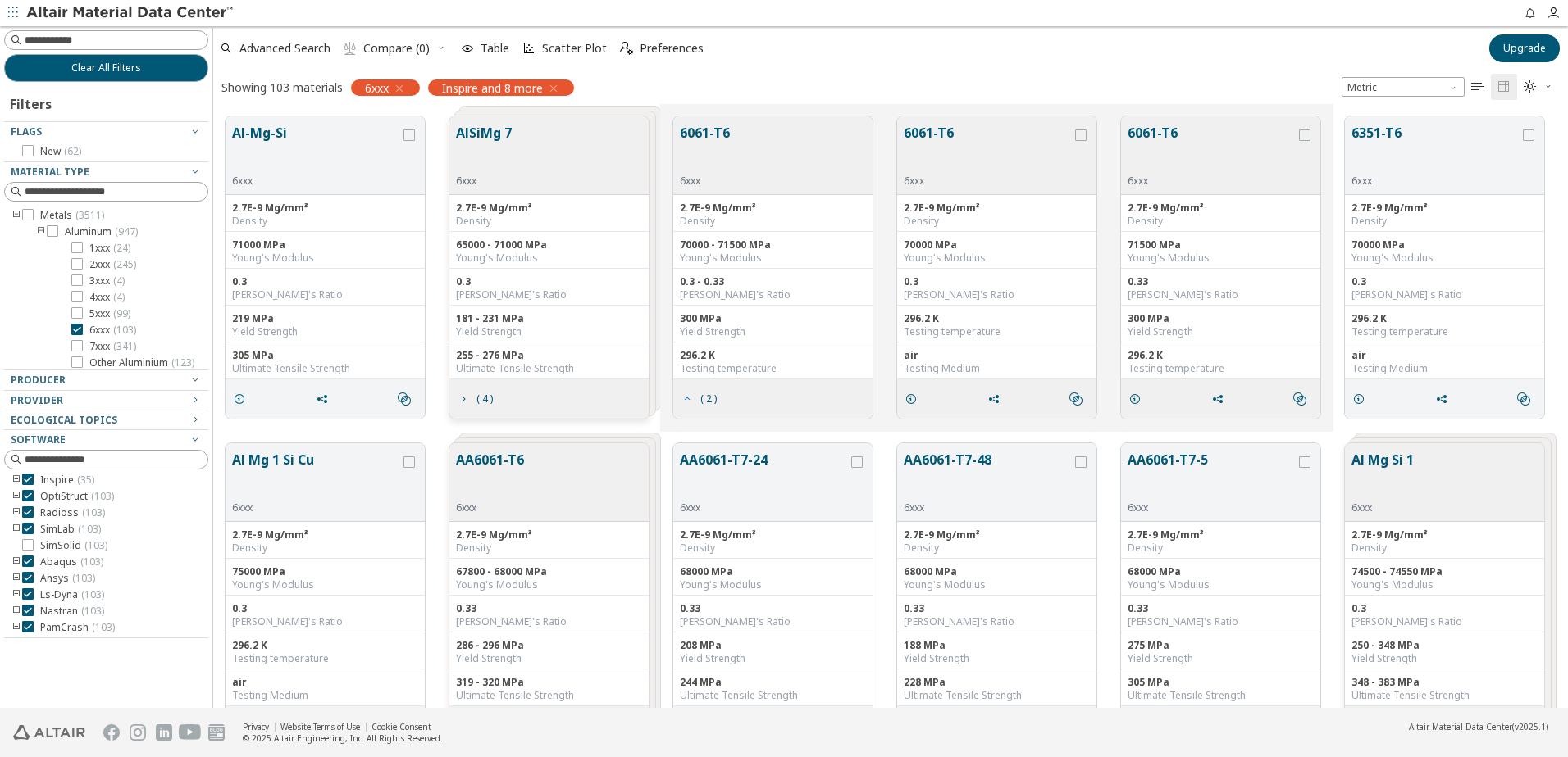
click at [710, 394] on span "( 2 )" at bounding box center [708, 399] width 16 height 10
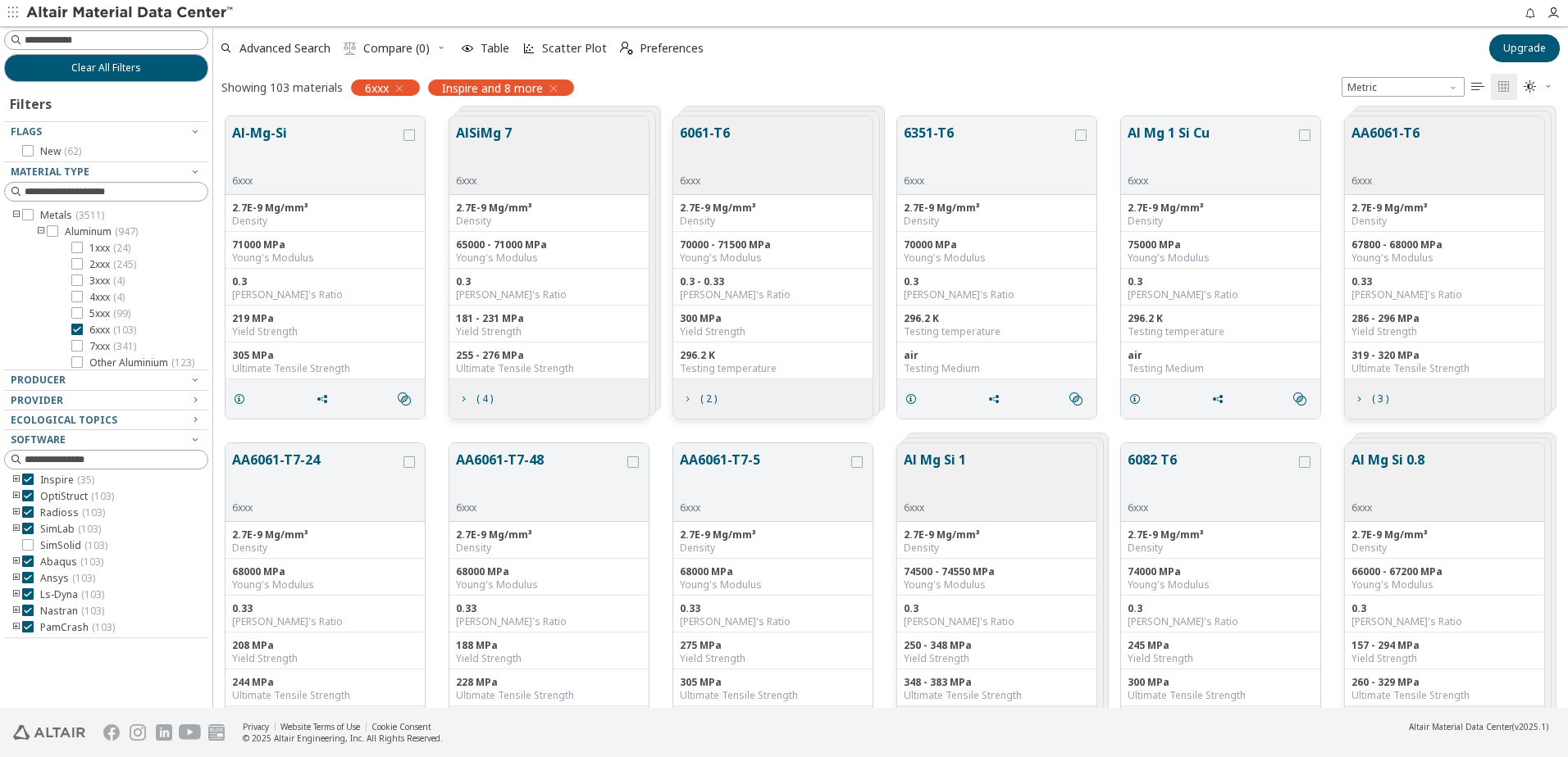
click at [710, 394] on span "( 2 )" at bounding box center [708, 399] width 16 height 10
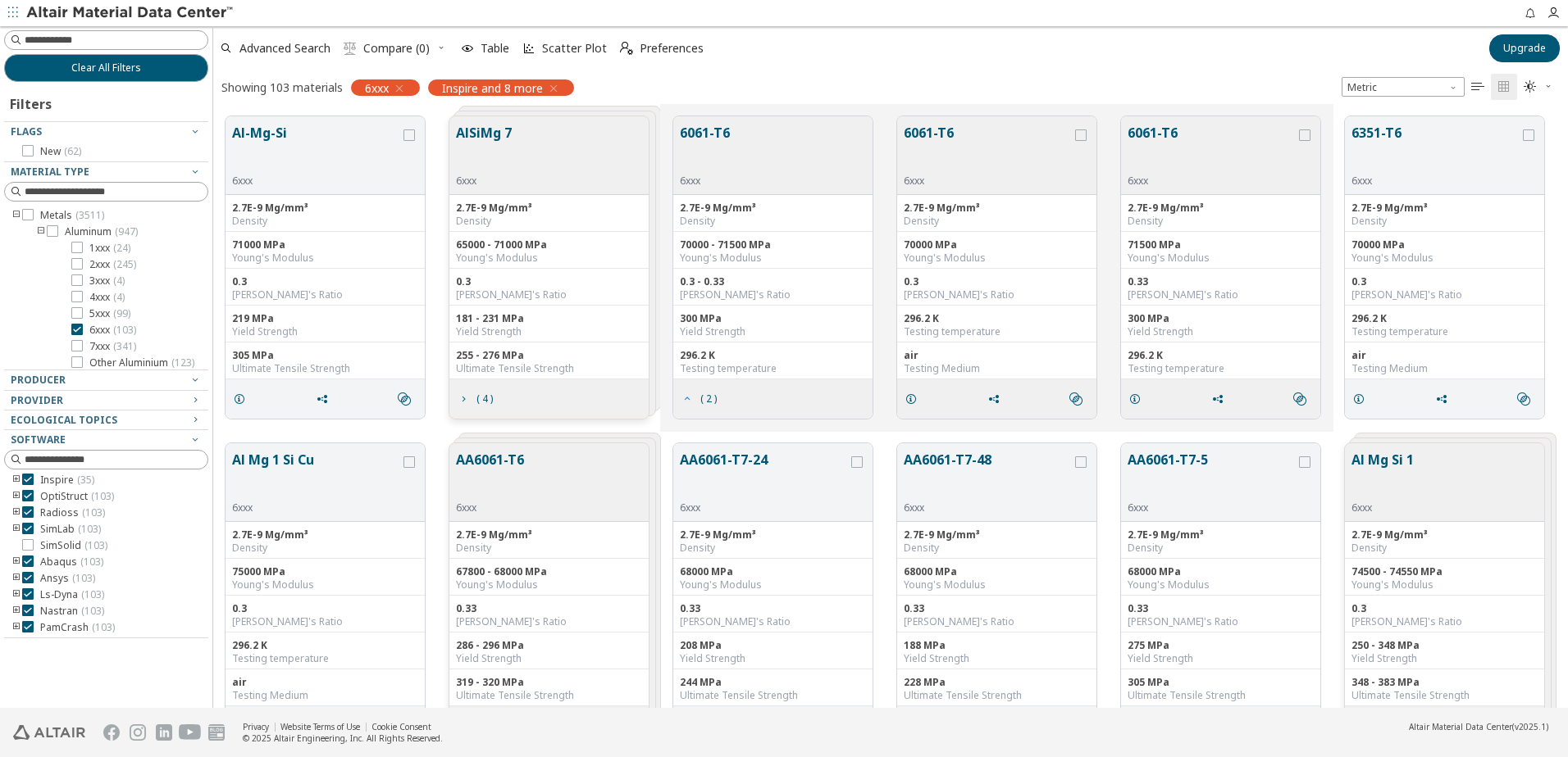
click at [710, 394] on span "( 2 )" at bounding box center [708, 399] width 16 height 10
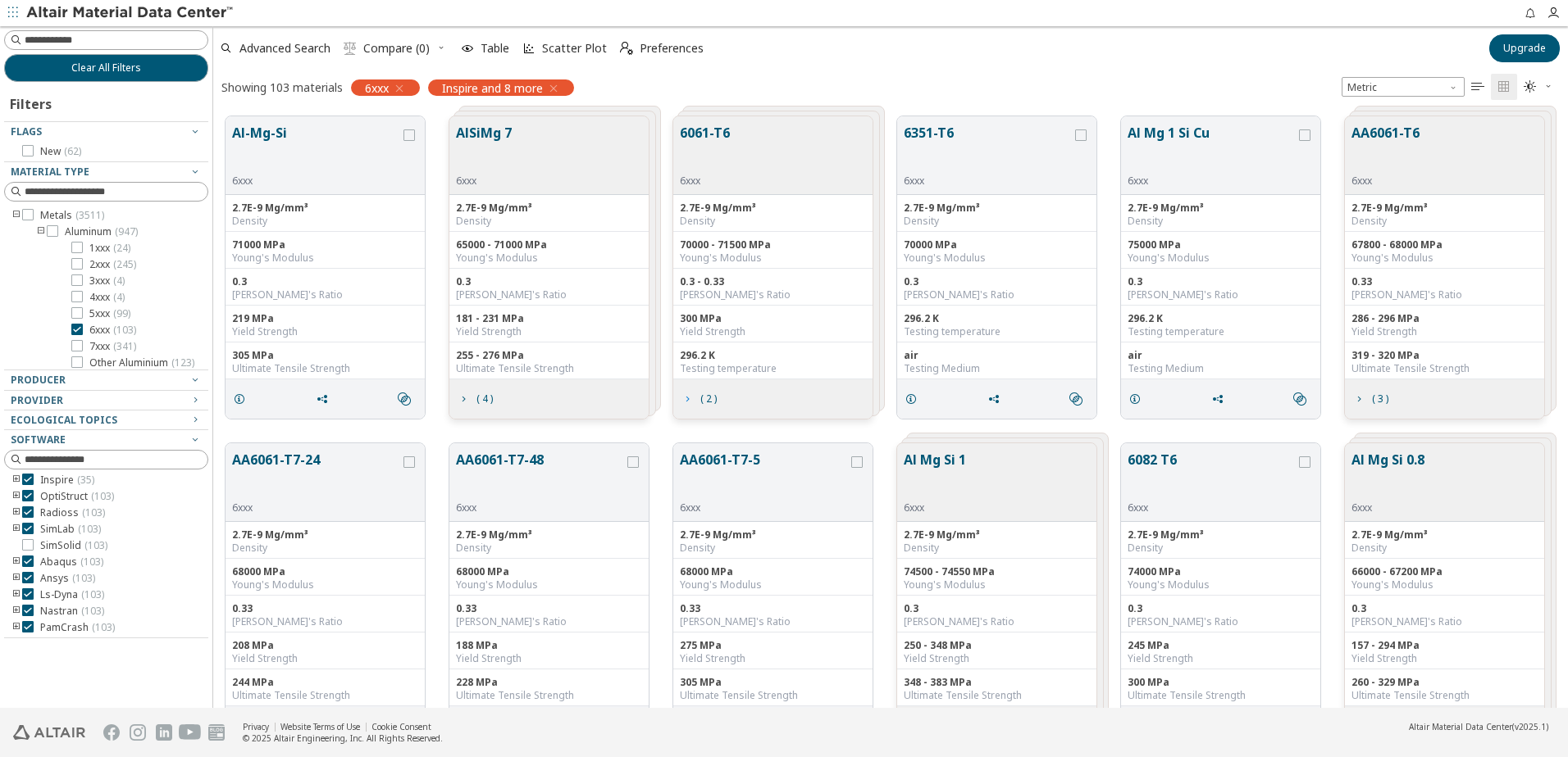
click at [710, 394] on span "( 2 )" at bounding box center [708, 399] width 16 height 10
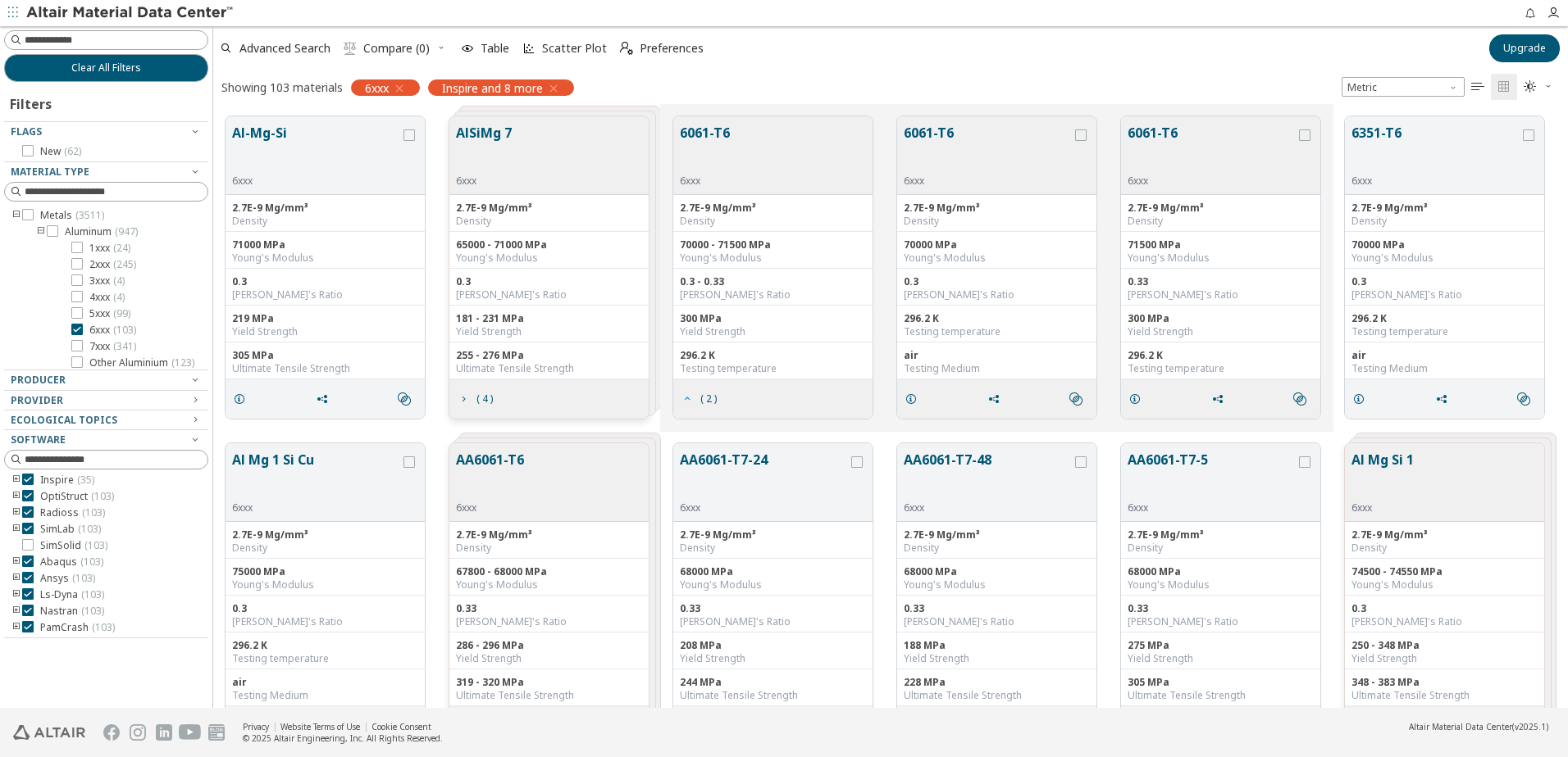
click at [708, 396] on span "( 2 )" at bounding box center [708, 399] width 16 height 10
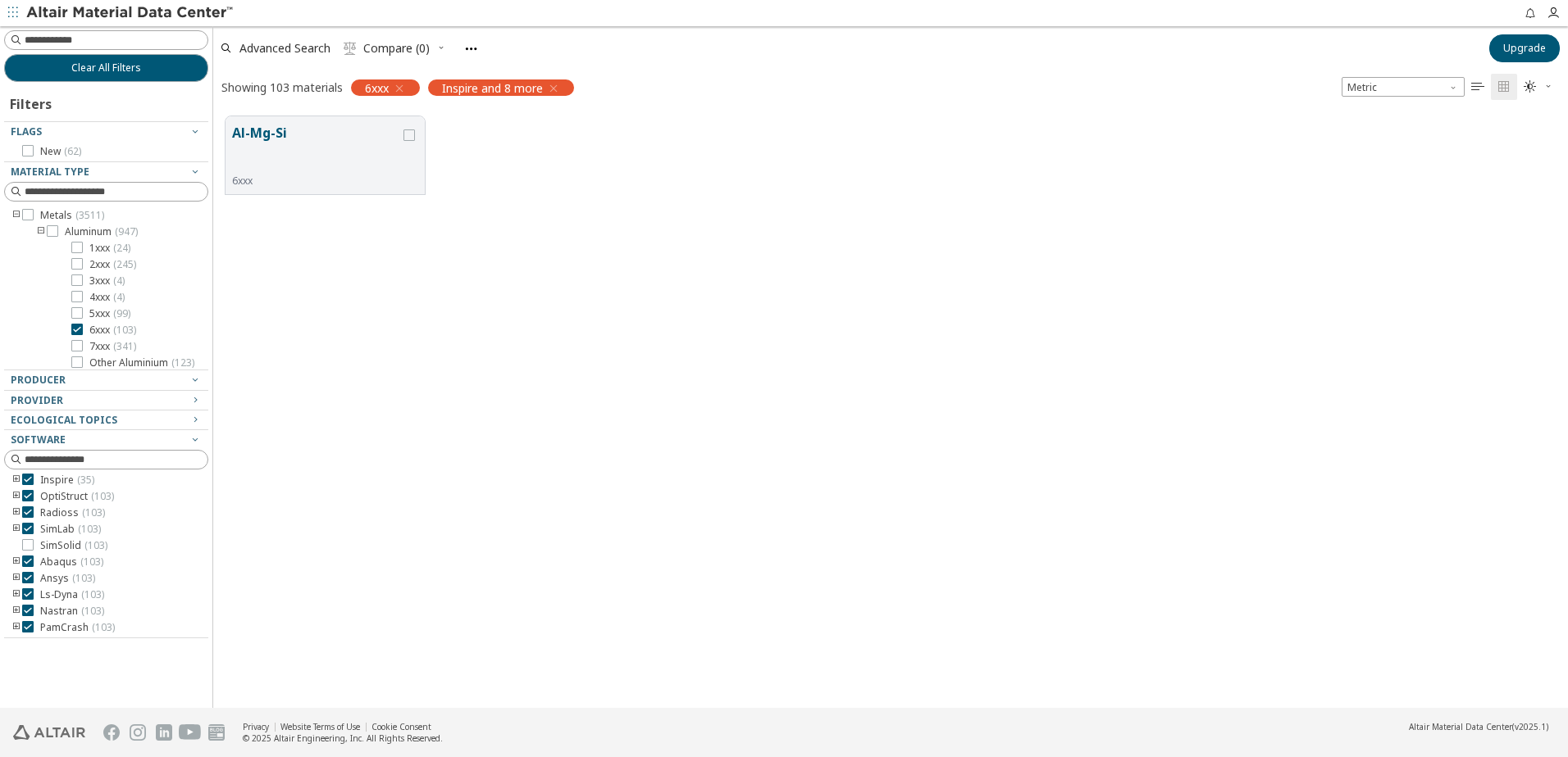
scroll to position [592, 1342]
